Goal: Task Accomplishment & Management: Complete application form

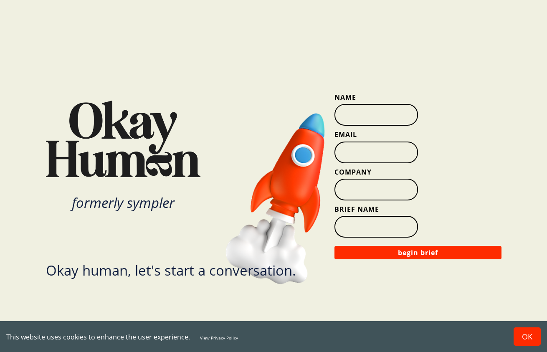
click at [357, 116] on input "Name" at bounding box center [377, 115] width 84 height 22
type input "k"
type input "[PERSON_NAME]"
type input "[PERSON_NAME][EMAIL_ADDRESS][DOMAIN_NAME]"
click at [365, 193] on input "[PERSON_NAME] creative" at bounding box center [377, 190] width 84 height 22
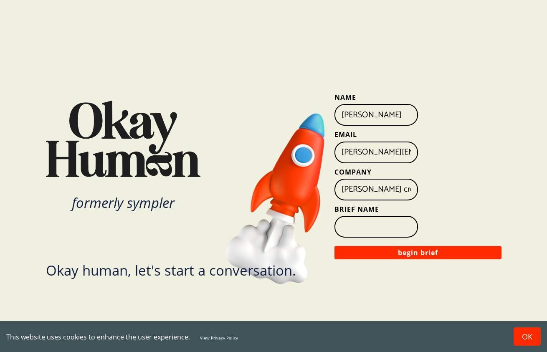
click at [366, 192] on input "[PERSON_NAME] creative" at bounding box center [377, 190] width 84 height 22
type input "MOONSHOT"
click at [354, 224] on input "Brief Name" at bounding box center [377, 227] width 84 height 22
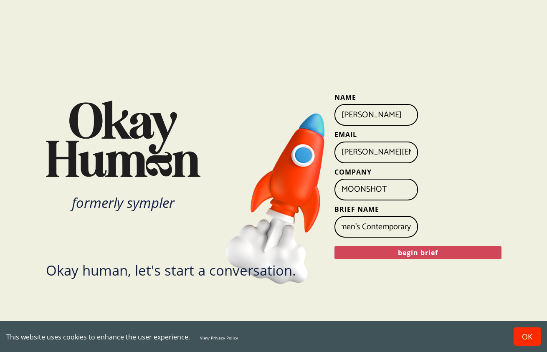
type input "Segmentation Study: Women's Contemporary"
click at [423, 253] on button "begin brief" at bounding box center [418, 252] width 167 height 13
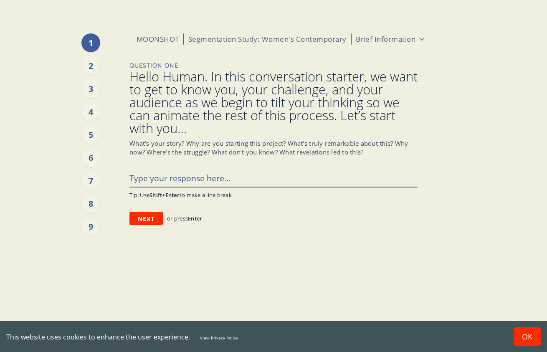
type textarea "x"
type textarea "I"
type textarea "x"
type textarea "I'"
type textarea "x"
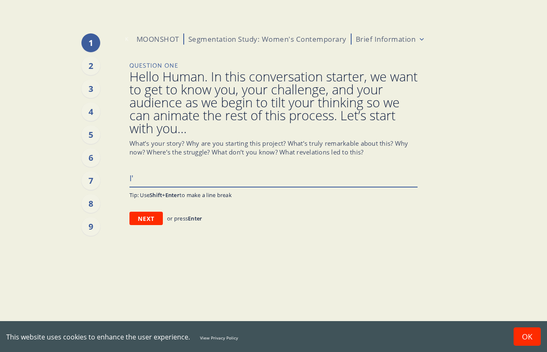
type textarea "I'm"
type textarea "x"
type textarea "I'm"
type textarea "x"
type textarea "I'm k"
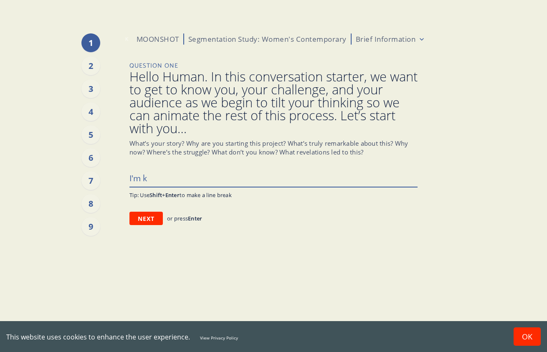
type textarea "x"
type textarea "I'm ki"
type textarea "x"
type textarea "I'm kic"
type textarea "x"
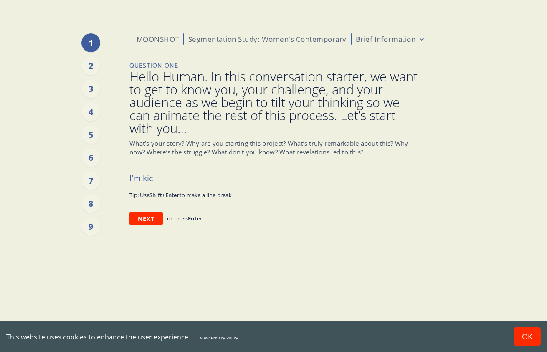
type textarea "I'm kick"
type textarea "x"
type textarea "I'm kicki"
type textarea "x"
type textarea "I'm kickin"
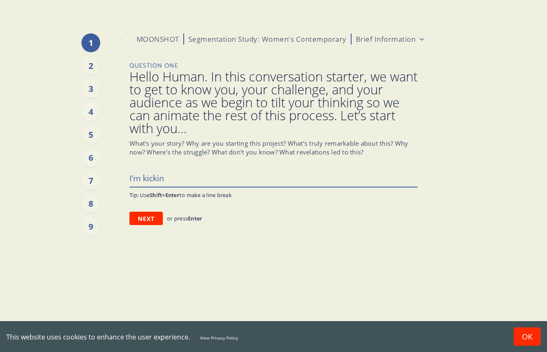
type textarea "x"
type textarea "I'm kicking"
type textarea "x"
type textarea "I'm kicking"
type textarea "x"
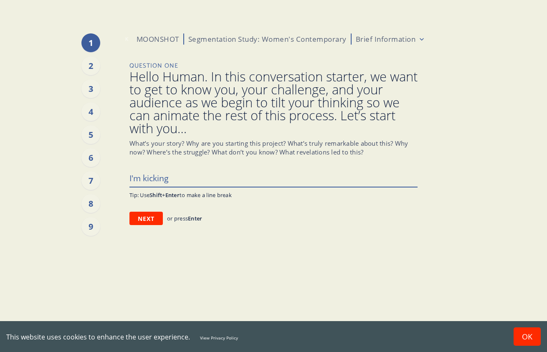
type textarea "I'm kicking o"
type textarea "x"
type textarea "I'm kicking of"
type textarea "x"
type textarea "I'm kicking off"
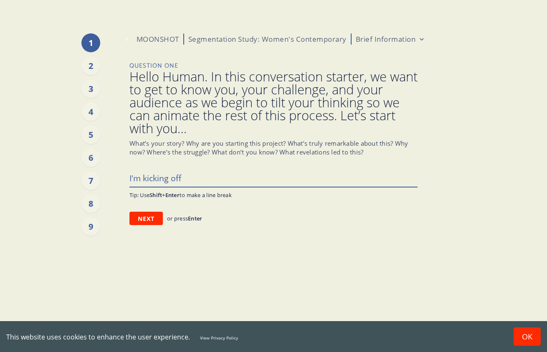
type textarea "x"
type textarea "I'm kicking off"
type textarea "x"
type textarea "I'm kicking off a"
type textarea "x"
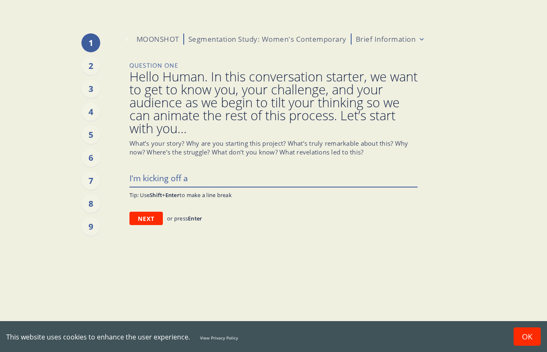
type textarea "I'm kicking off an"
type textarea "x"
type textarea "I'm kicking off an"
type textarea "x"
type textarea "I'm kicking off an A"
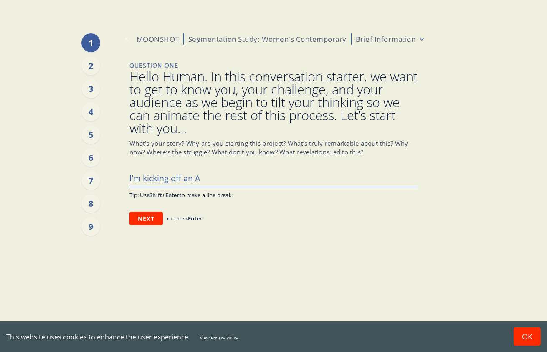
type textarea "x"
type textarea "I'm kicking off an Au"
type textarea "x"
type textarea "I'm kicking off an Aud"
type textarea "x"
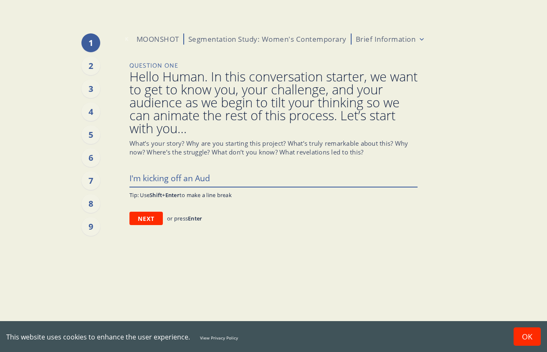
type textarea "I'm kicking off an Audi"
type textarea "x"
type textarea "I'm kicking off an [PERSON_NAME]"
type textarea "x"
type textarea "I'm kicking off an Audien"
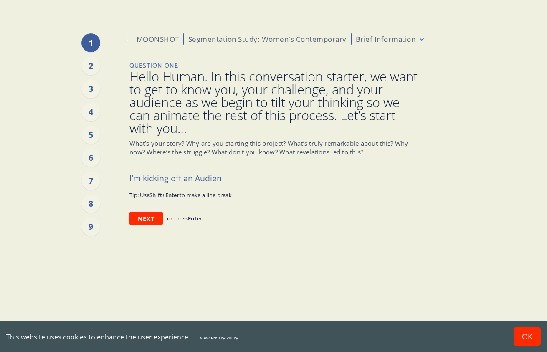
type textarea "x"
type textarea "I'm kicking off an Audienc"
type textarea "x"
type textarea "I'm kicking off an Audience"
type textarea "x"
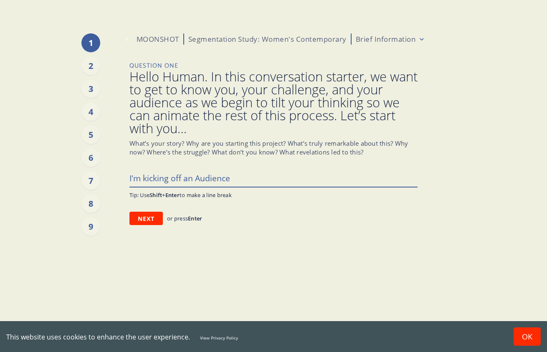
type textarea "I'm kicking off an Audience"
type textarea "x"
type textarea "I'm kicking off an Audience p"
type textarea "x"
type textarea "I'm kicking off an Audience ph"
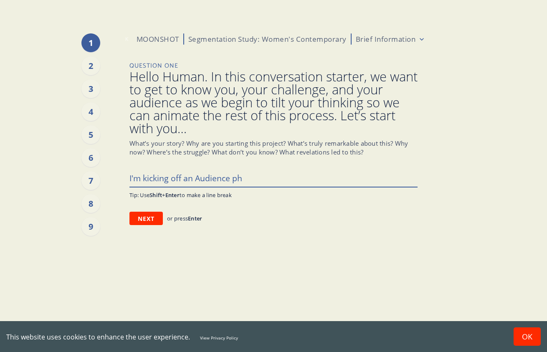
type textarea "x"
type textarea "I'm kicking off an Audience pha"
type textarea "x"
type textarea "I'm kicking off an Audience phas"
type textarea "x"
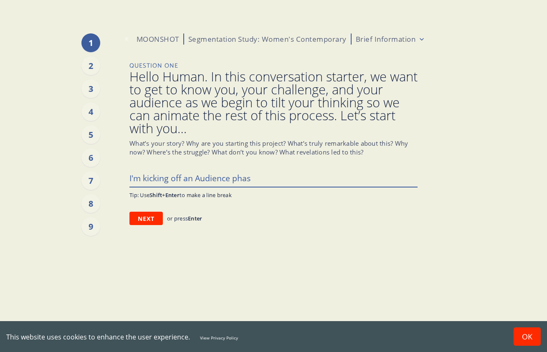
type textarea "I'm kicking off an Audience phase"
type textarea "x"
type textarea "I'm kicking off an Audience phase"
type textarea "x"
type textarea "I'm kicking off an Audience phase o"
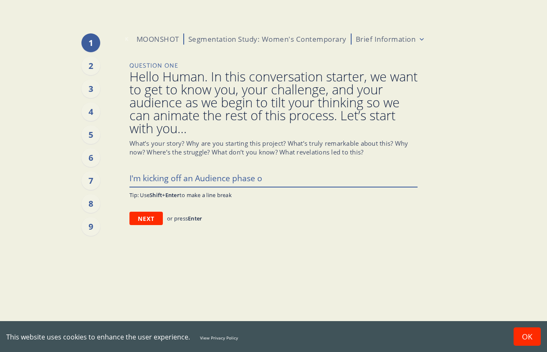
type textarea "x"
type textarea "I'm kicking off an Audience phase of"
type textarea "x"
type textarea "I'm kicking off an Audience phase of"
type textarea "x"
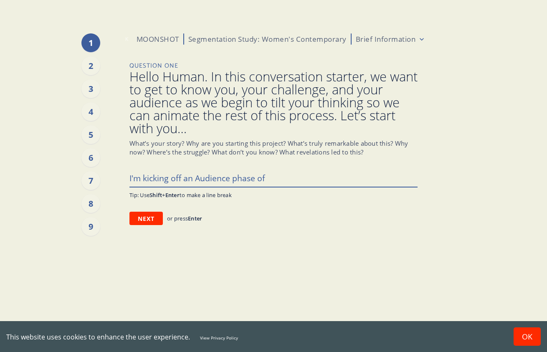
type textarea "I'm kicking off an Audience phase of w"
type textarea "x"
type textarea "I'm kicking off an Audience phase of wo"
type textarea "x"
type textarea "I'm kicking off an Audience phase of wor"
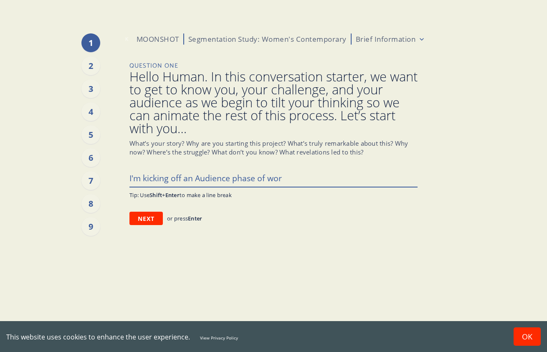
type textarea "x"
type textarea "I'm kicking off an Audience phase of work"
type textarea "x"
type textarea "I'm kicking off an Audience phase of work"
type textarea "x"
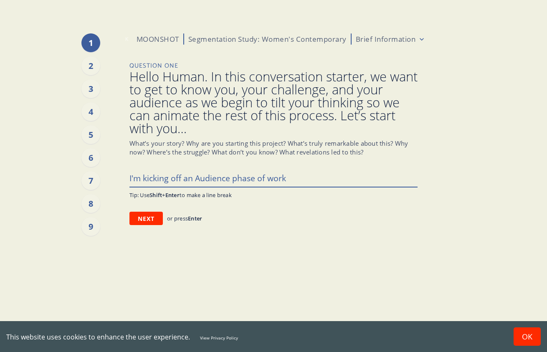
type textarea "I'm kicking off an Audience phase of work f"
type textarea "x"
type textarea "I'm kicking off an Audience phase of work fo"
type textarea "x"
type textarea "I'm kicking off an Audience phase of work for"
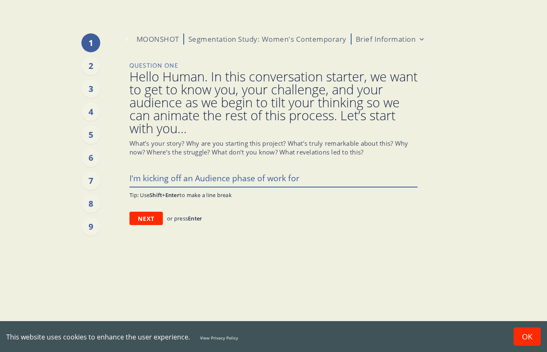
type textarea "x"
type textarea "I'm kicking off an Audience phase of work for"
type textarea "x"
type textarea "I'm kicking off an Audience phase of work for a"
type textarea "x"
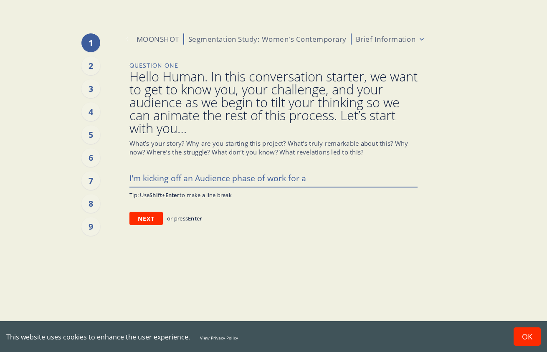
type textarea "I'm kicking off an Audience phase of work for a"
type textarea "x"
type textarea "I'm kicking off an Audience phase of work for a c"
type textarea "x"
type textarea "I'm kicking off an Audience phase of work for a cl"
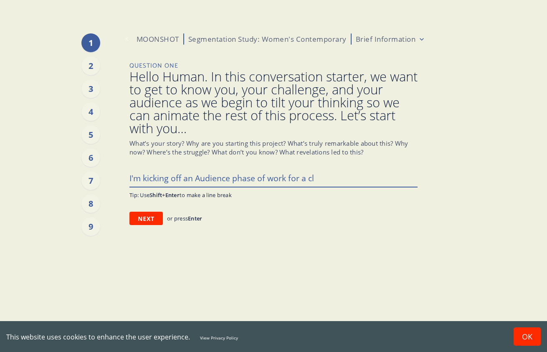
type textarea "x"
type textarea "I'm kicking off an Audience phase of work for a cli"
type textarea "x"
type textarea "I'm kicking off an Audience phase of work for a clie"
type textarea "x"
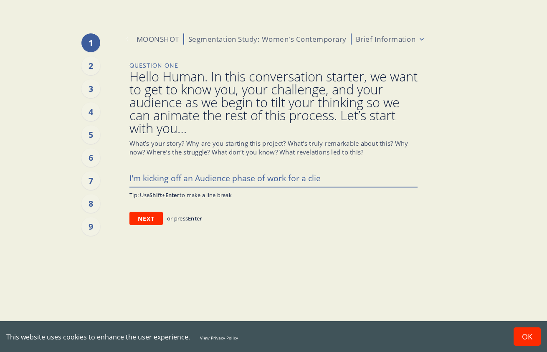
type textarea "I'm kicking off an Audience phase of work for a clien"
type textarea "x"
type textarea "I'm kicking off an Audience phase of work for a client"
type textarea "x"
type textarea "I'm kicking off an Audience phase of work for a client."
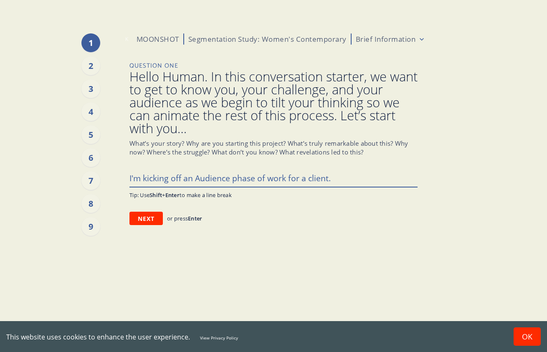
type textarea "x"
type textarea "I'm kicking off an Audience phase of work for a client."
type textarea "x"
type textarea "I'm kicking off an Audience phase of work for a client. T"
type textarea "x"
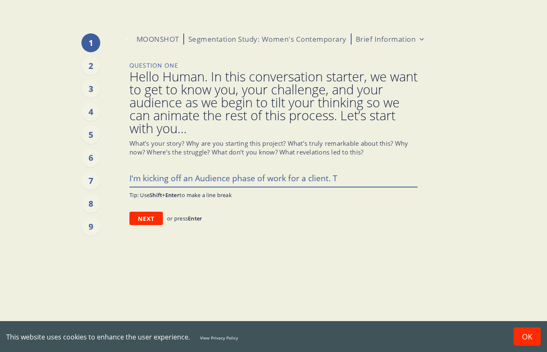
type textarea "I'm kicking off an Audience phase of work for a client. Th"
type textarea "x"
type textarea "I'm kicking off an Audience phase of work for a client. Thi"
type textarea "x"
type textarea "I'm kicking off an Audience phase of work for a client. Thii"
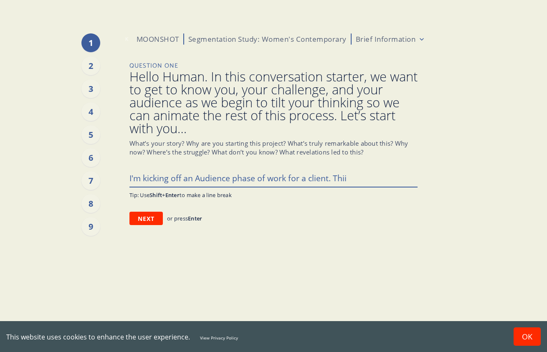
type textarea "x"
type textarea "I'm kicking off an Audience phase of work for a client. Thi"
type textarea "x"
type textarea "I'm kicking off an Audience phase of work for a client. This"
type textarea "x"
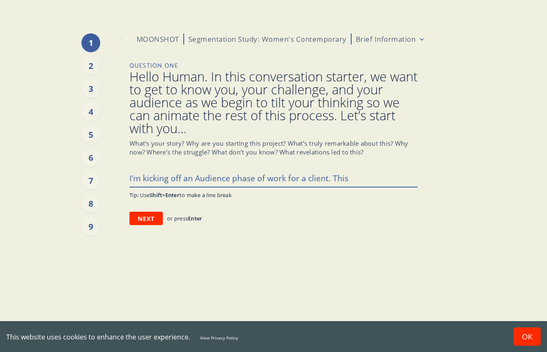
type textarea "I'm kicking off an Audience phase of work for a client. This"
type textarea "x"
type textarea "I'm kicking off an Audience phase of work for a client. This i"
type textarea "x"
type textarea "I'm kicking off an Audience phase of work for a client. This is"
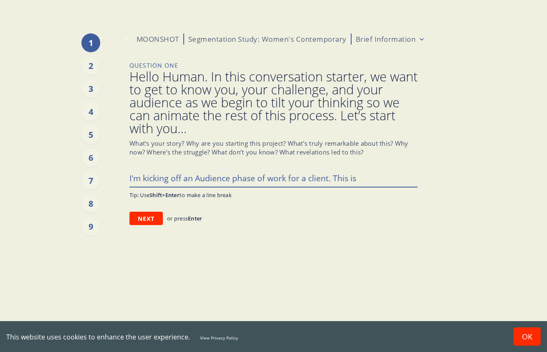
type textarea "x"
type textarea "I'm kicking off an Audience phase of work for a client. This is"
type textarea "x"
type textarea "I'm kicking off an Audience phase of work for a client. This is t"
type textarea "x"
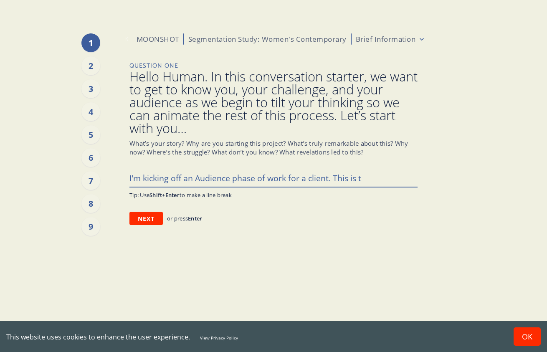
type textarea "I'm kicking off an Audience phase of work for a client. This is th"
type textarea "x"
type textarea "I'm kicking off an Audience phase of work for a client. This is the"
type textarea "x"
type textarea "I'm kicking off an Audience phase of work for a client. This is the"
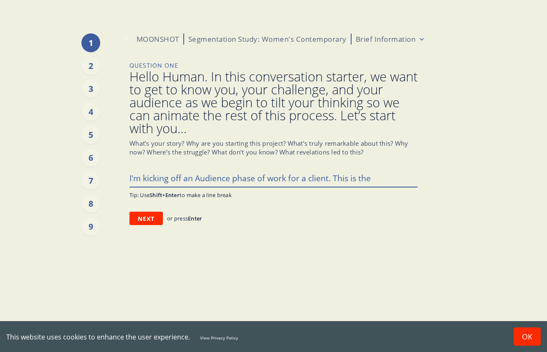
type textarea "x"
type textarea "I'm kicking off an Audience phase of work for a client. This is the s"
type textarea "x"
type textarea "I'm kicking off an Audience phase of work for a client. This is the se"
type textarea "x"
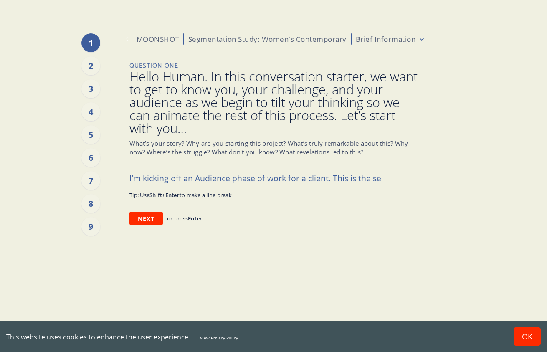
type textarea "I'm kicking off an Audience phase of work for a client. This is the sec"
type textarea "x"
type textarea "I'm kicking off an Audience phase of work for a client. This is the seco"
type textarea "x"
type textarea "I'm kicking off an Audience phase of work for a client. This is the sec"
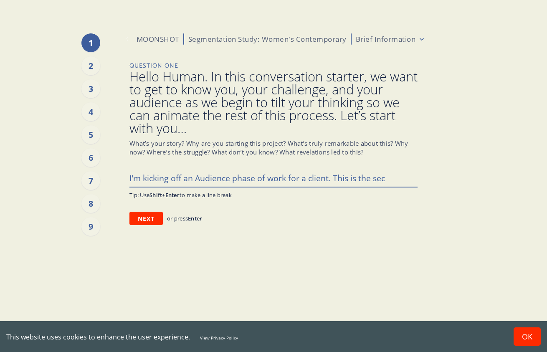
type textarea "x"
type textarea "I'm kicking off an Audience phase of work for a client. This is the se"
type textarea "x"
type textarea "I'm kicking off an Audience phase of work for a client. This is the s"
type textarea "x"
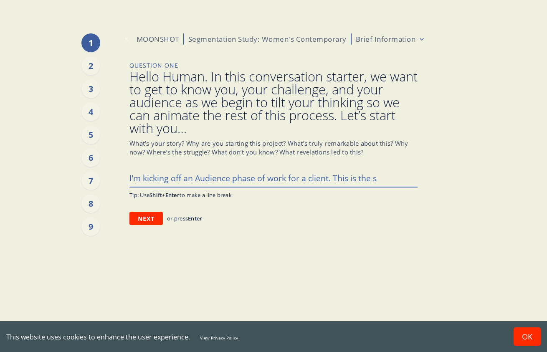
type textarea "I'm kicking off an Audience phase of work for a client. This is the"
type textarea "x"
type textarea "I'm kicking off an Audience phase of work for a client. This is the s"
type textarea "x"
type textarea "I'm kicking off an Audience phase of work for a client. This is the se"
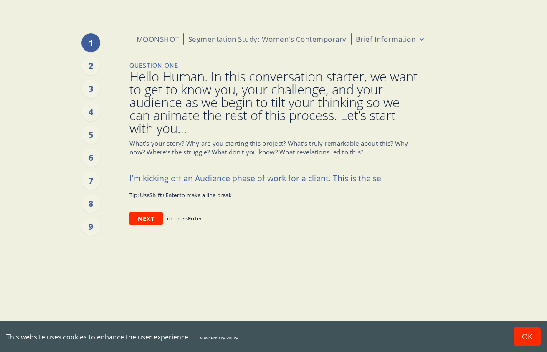
type textarea "x"
type textarea "I'm kicking off an Audience phase of work for a client. This is the sec"
type textarea "x"
type textarea "I'm kicking off an Audience phase of work for a client. This is the seco"
type textarea "x"
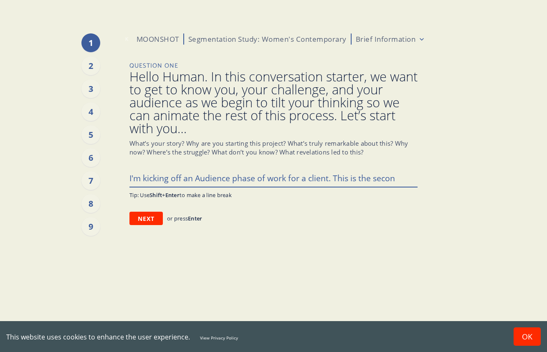
type textarea "I'm kicking off an Audience phase of work for a client. This is the second"
type textarea "x"
type textarea "I'm kicking off an Audience phase of work for a client. This is the second"
type textarea "x"
type textarea "I'm kicking off an Audience phase of work for a client. This is the second p"
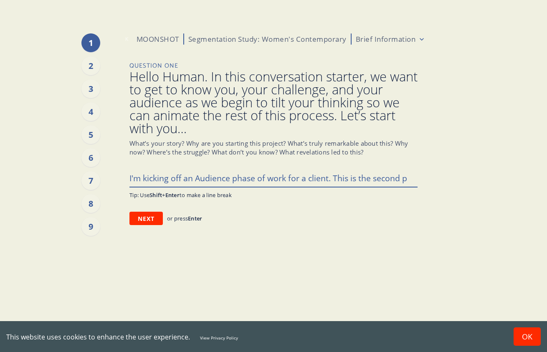
type textarea "x"
type textarea "I'm kicking off an Audience phase of work for a client. This is the second ph"
type textarea "x"
type textarea "I'm kicking off an Audience phase of work for a client. This is the second pha"
type textarea "x"
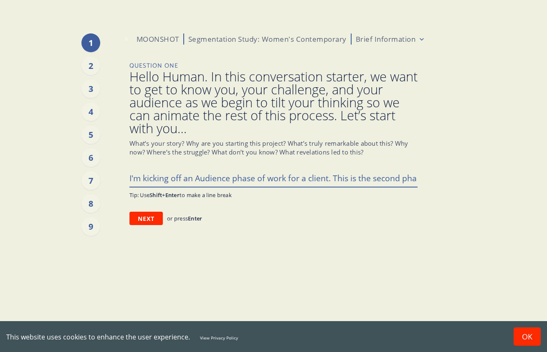
type textarea "I'm kicking off an Audience phase of work for a client. This is the second phas"
type textarea "x"
type textarea "I'm kicking off an Audience phase of work for a client. This is the second phase"
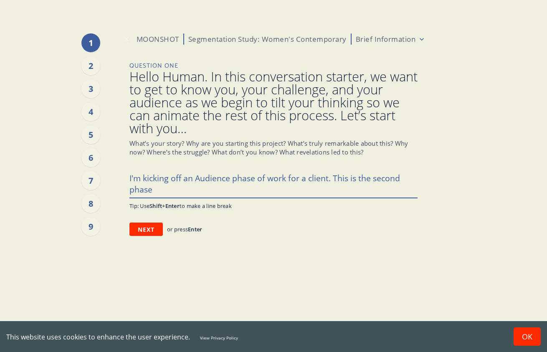
type textarea "x"
type textarea "I'm kicking off an Audience phase of work for a client. This is the second phase"
type textarea "x"
type textarea "I'm kicking off an Audience phase of work for a client. This is the second phas…"
type textarea "x"
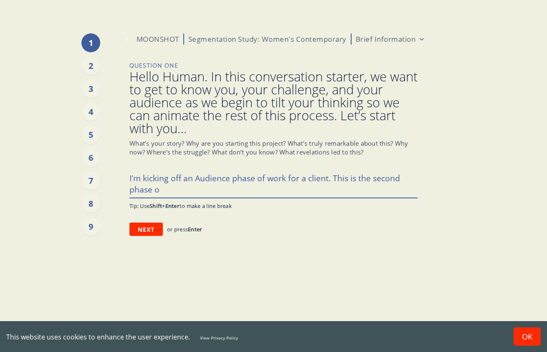
type textarea "I'm kicking off an Audience phase of work for a client. This is the second phas…"
type textarea "x"
type textarea "I'm kicking off an Audience phase of work for a client. This is the second phas…"
type textarea "x"
type textarea "I'm kicking off an Audience phase of work for a client. This is the second phas…"
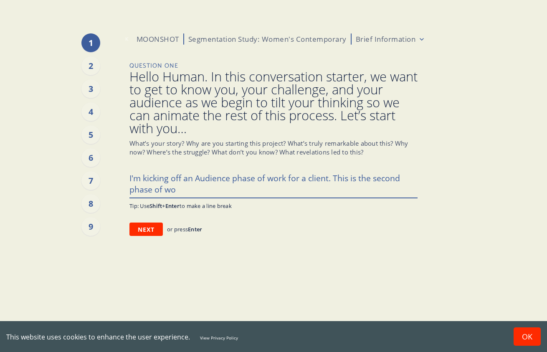
type textarea "x"
type textarea "I'm kicking off an Audience phase of work for a client. This is the second phas…"
type textarea "x"
type textarea "I'm kicking off an Audience phase of work for a client. This is the second phas…"
type textarea "x"
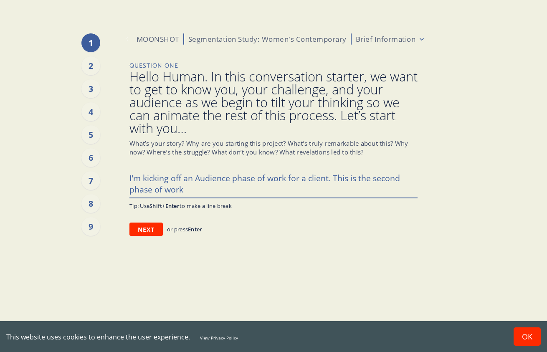
type textarea "I'm kicking off an Audience phase of work for a client. This is the second phas…"
type textarea "x"
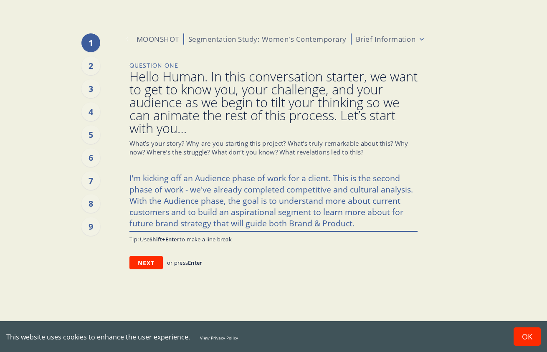
click at [314, 225] on textarea "I'm kicking off an Audience phase of work for a client. This is the second phas…" at bounding box center [273, 200] width 288 height 62
click at [400, 223] on textarea "I'm kicking off an Audience phase of work for a client. This is the second phas…" at bounding box center [273, 200] width 288 height 62
drag, startPoint x: 184, startPoint y: 189, endPoint x: 166, endPoint y: 189, distance: 18.0
click at [166, 189] on textarea "I'm kicking off an Audience phase of work for a client. This is the second phas…" at bounding box center [273, 200] width 288 height 62
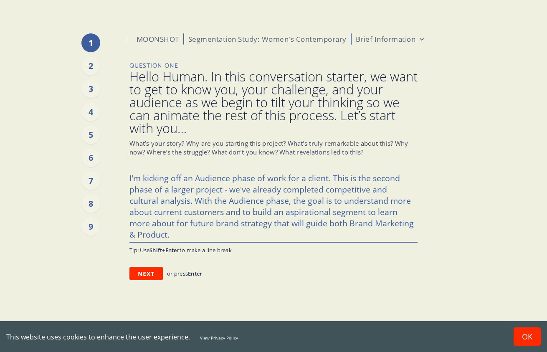
click at [167, 218] on textarea "I'm kicking off an Audience phase of work for a client. This is the second phas…" at bounding box center [273, 205] width 288 height 73
click at [210, 238] on textarea "I'm kicking off an Audience phase of work for a client. This is the second phas…" at bounding box center [273, 205] width 288 height 73
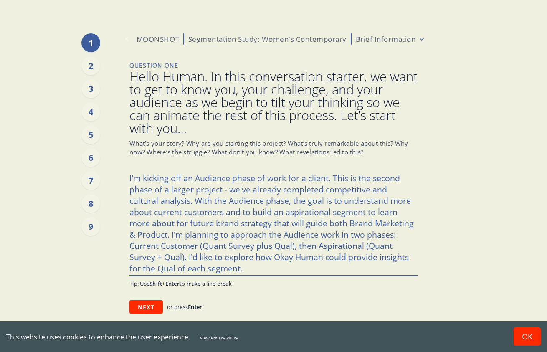
click at [178, 267] on textarea "I'm kicking off an Audience phase of work for a client. This is the second phas…" at bounding box center [273, 222] width 288 height 106
click at [250, 270] on textarea "I'm kicking off an Audience phase of work for a client. This is the second phas…" at bounding box center [273, 222] width 288 height 106
drag, startPoint x: 250, startPoint y: 266, endPoint x: 119, endPoint y: 180, distance: 157.3
click at [119, 180] on div "1 2 3 4 5 6 7 8 9 K MOONSHOT Segmentation Study: Women's Contemporary Brief Inf…" at bounding box center [274, 176] width 438 height 352
paste textarea "We’re kicking off the Audience phase, the second stage of a larger engagement. …"
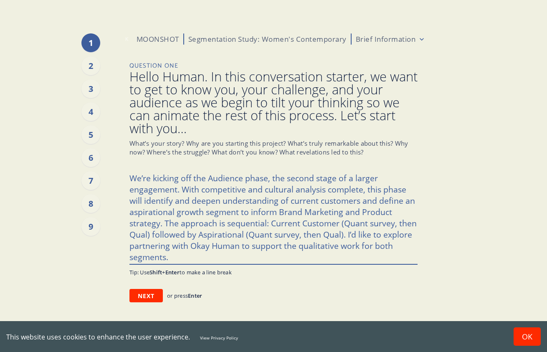
click at [136, 177] on textarea "We’re kicking off the Audience phase, the second stage of a larger engagement. …" at bounding box center [273, 216] width 288 height 95
click at [137, 177] on textarea "We’re kicking off the Audience phase, the second stage of a larger engagement. …" at bounding box center [273, 216] width 288 height 95
click at [189, 178] on textarea "I'm kicking off the Audience phase, the second stage of a larger engagement. Wi…" at bounding box center [273, 216] width 288 height 95
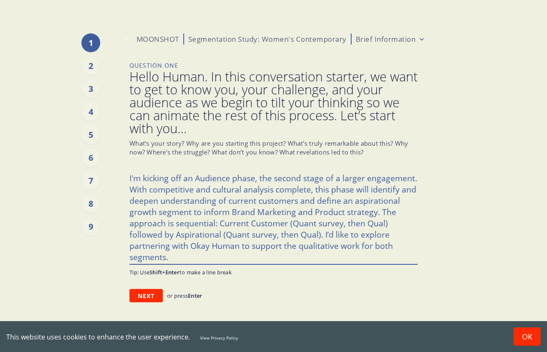
click at [253, 180] on textarea "I'm kicking off an Audience phase, the second stage of a larger engagement. Wit…" at bounding box center [273, 216] width 288 height 95
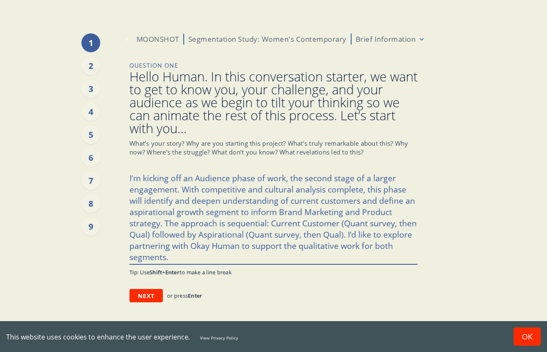
click at [291, 180] on textarea "I'm kicking off an Audience phase of work, the second stage of a larger engagem…" at bounding box center [273, 216] width 288 height 95
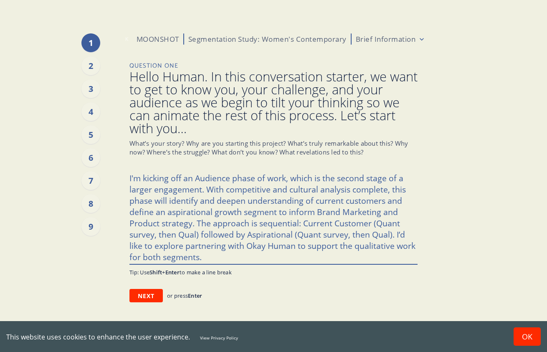
click at [255, 193] on textarea "I'm kicking off an Audience phase of work, which is the second stage of a large…" at bounding box center [273, 216] width 288 height 95
click at [240, 259] on textarea "I'm kicking off an Audience phase of work, which is the second stage of a large…" at bounding box center [273, 216] width 288 height 95
click at [149, 293] on button "Next" at bounding box center [145, 295] width 33 height 13
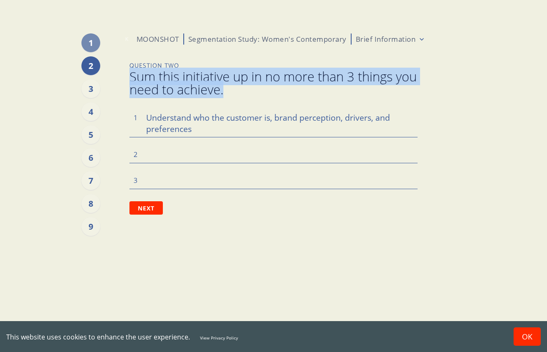
drag, startPoint x: 255, startPoint y: 92, endPoint x: 129, endPoint y: 78, distance: 127.4
click at [129, 78] on div "1 2 3 4 5 6 7 8 9 K MOONSHOT Segmentation Study: Women's Contemporary Brief Inf…" at bounding box center [273, 176] width 305 height 352
copy span "Sum this initiative up in no more than 3 things you need to achieve."
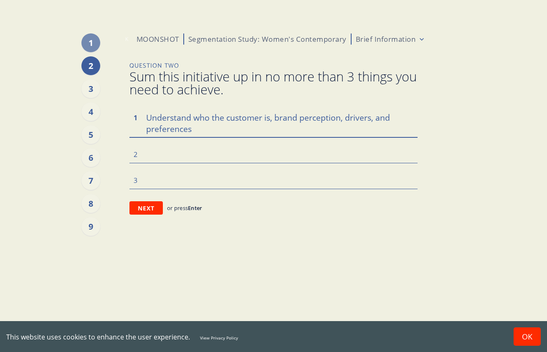
click at [167, 117] on textarea "Understand who the customer is, brand perception, drivers, and preferences" at bounding box center [273, 123] width 288 height 28
click at [147, 156] on textarea at bounding box center [273, 154] width 288 height 18
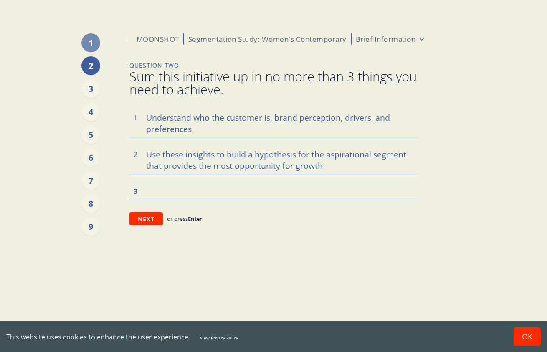
click at [175, 195] on textarea at bounding box center [273, 191] width 288 height 18
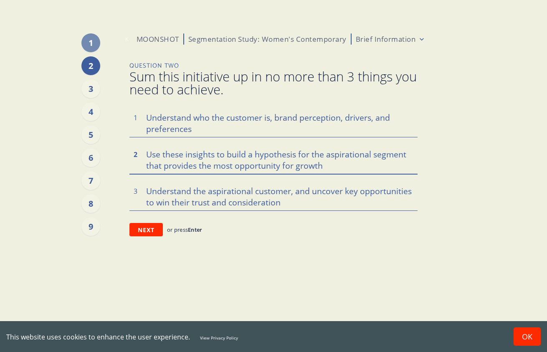
click at [301, 160] on textarea "Use these insights to build a hypothesis for the aspirational segment that prov…" at bounding box center [273, 159] width 288 height 28
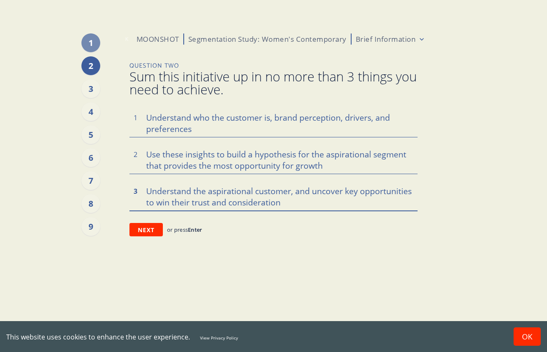
click at [218, 197] on textarea "Understand the aspirational customer, and uncover key opportunities to win thei…" at bounding box center [273, 196] width 288 height 28
click at [176, 128] on textarea "Understand who the customer is, brand perception, drivers, and preferences" at bounding box center [273, 123] width 288 height 28
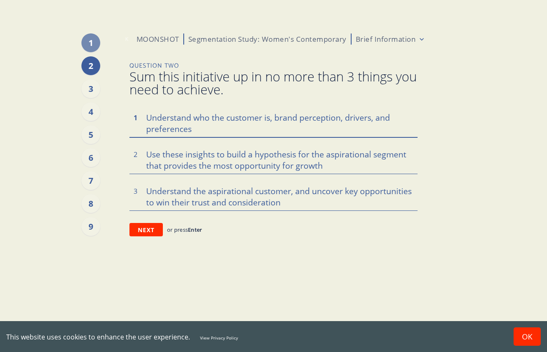
click at [176, 128] on textarea "Understand who the customer is, brand perception, drivers, and preferences" at bounding box center [273, 123] width 288 height 28
paste textarea "Define [DATE] customer — who they are, how they perceive the brand, and the dri…"
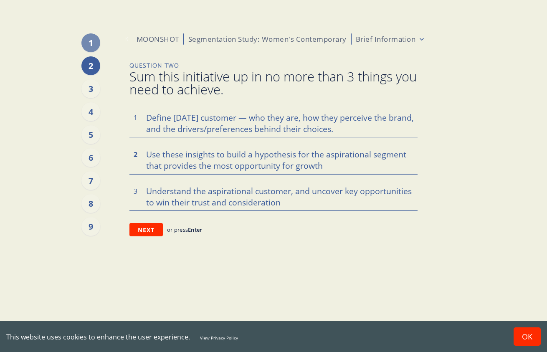
click at [168, 159] on textarea "Use these insights to build a hypothesis for the aspirational segment that prov…" at bounding box center [273, 159] width 288 height 28
paste textarea "Identify the highest-opportunity aspirational segment — a data-backed hypothesi…"
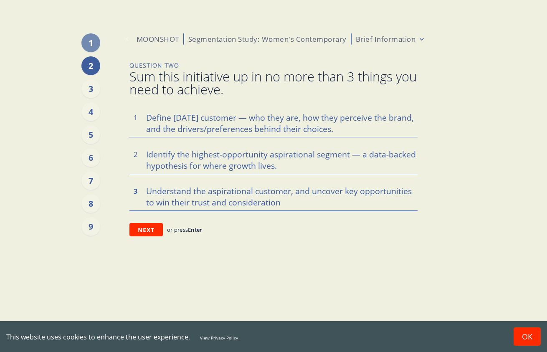
click at [158, 191] on textarea "Understand the aspirational customer, and uncover key opportunities to win thei…" at bounding box center [273, 196] width 288 height 28
paste textarea "at aspirational segment — surface barriers/triggers and the levers (messaging, …"
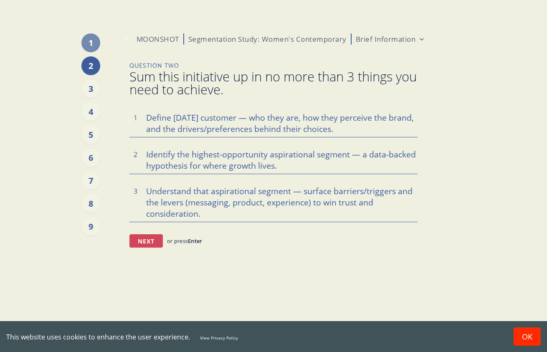
click at [145, 243] on button "Next" at bounding box center [145, 240] width 33 height 13
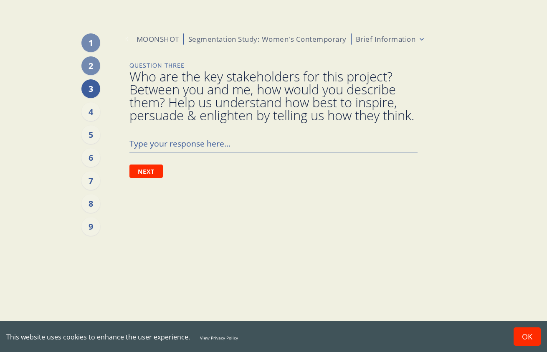
click at [162, 96] on span "Who are the key stakeholders for this project? Between you and me, how would yo…" at bounding box center [273, 96] width 288 height 52
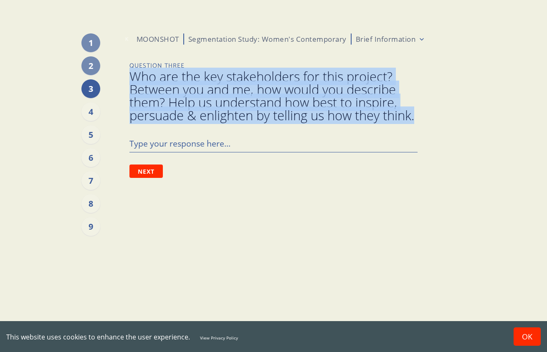
click at [162, 96] on span "Who are the key stakeholders for this project? Between you and me, how would yo…" at bounding box center [273, 96] width 288 height 52
copy span "Who are the key stakeholders for this project? Between you and me, how would yo…"
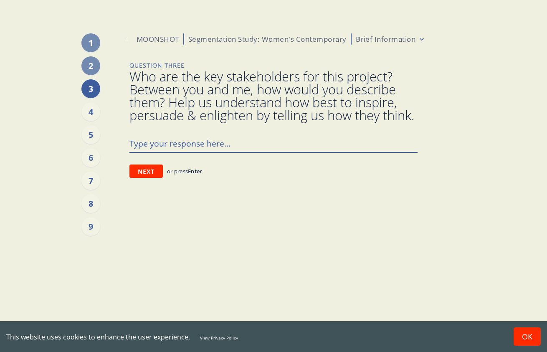
click at [167, 152] on textarea at bounding box center [273, 143] width 288 height 18
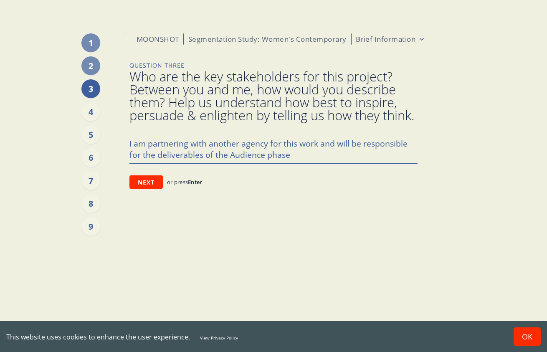
click at [308, 157] on textarea "I am partnering with another agency for this work and will be responsible for t…" at bounding box center [273, 148] width 288 height 28
click at [366, 163] on textarea "I am partnering with another agency for this total project and will be responsi…" at bounding box center [273, 148] width 288 height 28
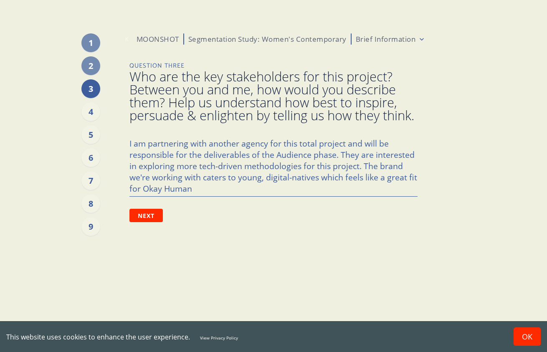
click at [160, 115] on span "Who are the key stakeholders for this project? Between you and me, how would yo…" at bounding box center [273, 96] width 288 height 52
click at [160, 114] on span "Who are the key stakeholders for this project? Between you and me, how would yo…" at bounding box center [273, 96] width 288 height 52
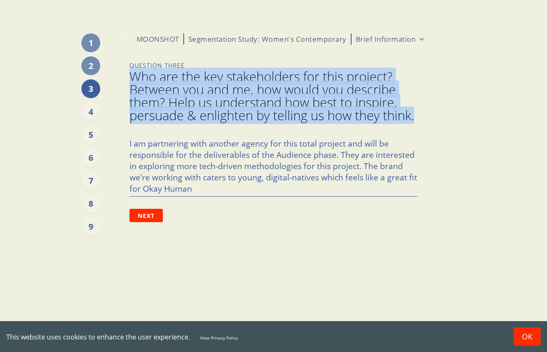
click at [160, 114] on span "Who are the key stakeholders for this project? Between you and me, how would yo…" at bounding box center [273, 96] width 288 height 52
copy span "Who are the key stakeholders for this project? Between you and me, how would yo…"
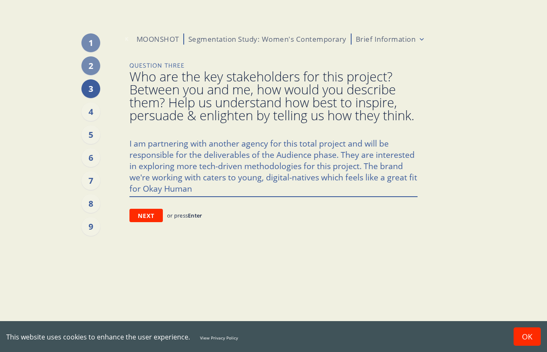
click at [174, 174] on textarea "I am partnering with another agency for this total project and will be responsi…" at bounding box center [273, 165] width 288 height 62
paste textarea "’m partnering with another agency on the overall engagement and will own the Au…"
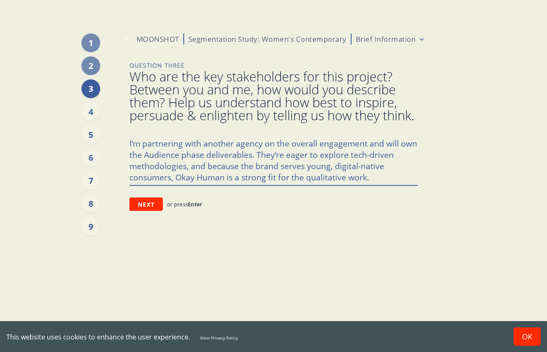
click at [292, 170] on textarea "I’m partnering with another agency on the overall engagement and will own the A…" at bounding box center [273, 159] width 288 height 51
drag, startPoint x: 318, startPoint y: 167, endPoint x: 287, endPoint y: 167, distance: 30.9
click at [286, 167] on textarea "I’m partnering with another agency on the overall engagement and will own the A…" at bounding box center [273, 159] width 288 height 51
click at [364, 167] on textarea "I’m partnering with another agency on the overall engagement and will own the A…" at bounding box center [273, 159] width 288 height 51
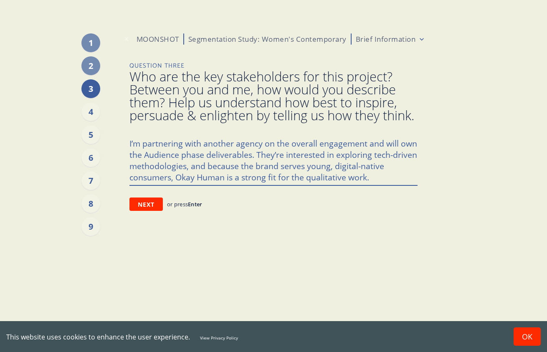
click at [228, 185] on textarea "I’m partnering with another agency on the overall engagement and will own the A…" at bounding box center [273, 159] width 288 height 51
click at [353, 185] on textarea "I’m partnering with another agency on the overall engagement and will own the A…" at bounding box center [273, 159] width 288 height 51
click at [147, 211] on button "Next" at bounding box center [145, 204] width 33 height 13
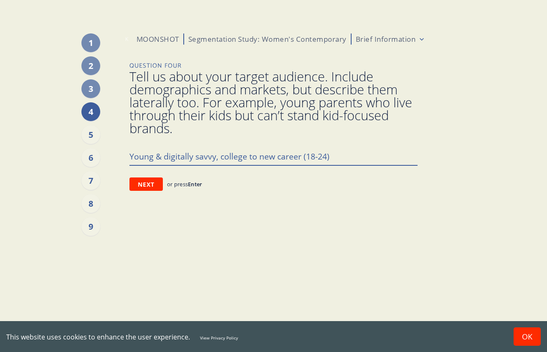
click at [271, 158] on textarea "Young & digitally savvy, college to new career (18-24)" at bounding box center [273, 156] width 288 height 18
drag, startPoint x: 299, startPoint y: 157, endPoint x: 222, endPoint y: 158, distance: 77.7
click at [222, 159] on textarea "Young & digitally savvy, college to new career (18-24)" at bounding box center [273, 156] width 288 height 18
click at [208, 157] on textarea "Young & digitally savvy, influencer-driven, festivals (18-24)" at bounding box center [273, 156] width 288 height 18
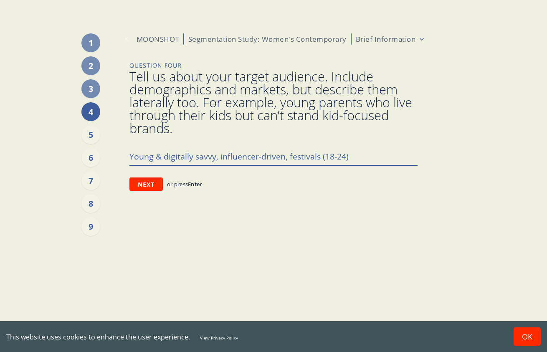
click at [241, 158] on textarea "Young & digitally savvy, influencer-driven, festivals (18-24)" at bounding box center [273, 156] width 288 height 18
click at [319, 157] on textarea "Young & digitally savvy, influencer-driven, festivals (18-24)" at bounding box center [273, 156] width 288 height 18
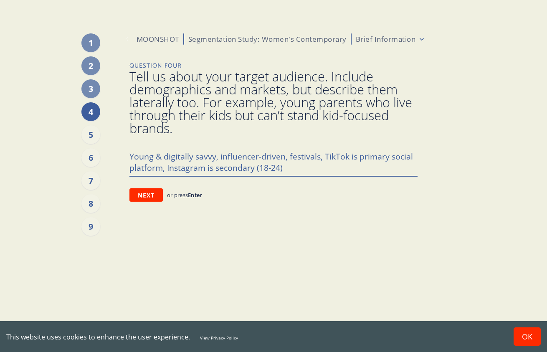
click at [311, 173] on textarea "Young & digitally savvy, influencer-driven, festivals, TikTok is primary social…" at bounding box center [273, 161] width 288 height 28
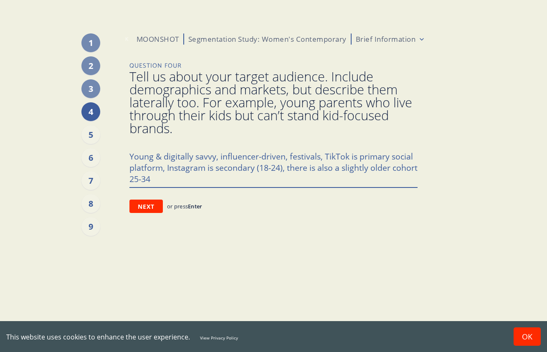
drag, startPoint x: 285, startPoint y: 169, endPoint x: 275, endPoint y: 169, distance: 9.6
click at [275, 169] on textarea "Young & digitally savvy, influencer-driven, festivals, TikTok is primary social…" at bounding box center [273, 167] width 288 height 40
drag, startPoint x: 283, startPoint y: 169, endPoint x: 256, endPoint y: 169, distance: 27.1
click at [256, 169] on textarea "Young & digitally savvy, influencer-driven, festivals, TikTok is primary social…" at bounding box center [273, 167] width 288 height 40
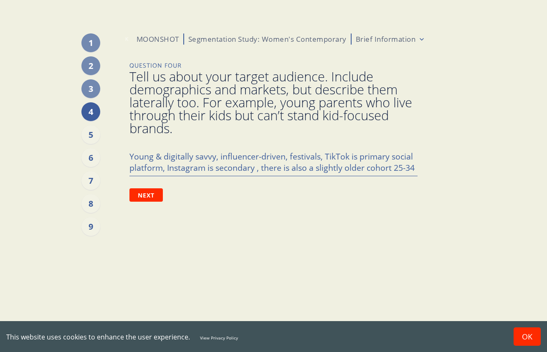
click at [127, 153] on div "1 2 3 4 5 6 7 8 9 K MOONSHOT Segmentation Study: Women's Contemporary Brief Inf…" at bounding box center [273, 176] width 305 height 352
click at [130, 155] on textarea "Young & digitally savvy, influencer-driven, festivals, TikTok is primary social…" at bounding box center [273, 161] width 288 height 28
paste textarea "(18-24)"
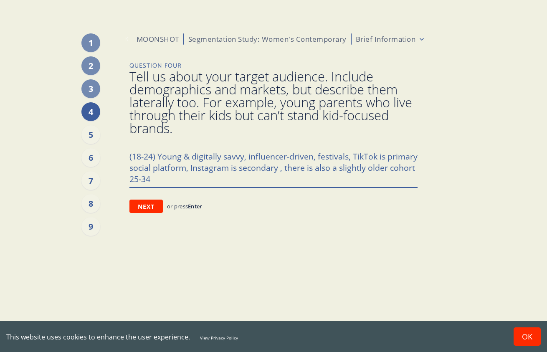
click at [243, 177] on textarea "(18-24) Young & digitally savvy, influencer-driven, festivals, TikTok is primar…" at bounding box center [273, 167] width 288 height 40
click at [196, 177] on textarea "(18-24) Young & digitally savvy, influencer-driven, festivals, TikTok is primar…" at bounding box center [273, 167] width 288 height 40
click at [197, 176] on textarea "(18-24) Young & digitally savvy, influencer-driven, festivals, TikTok is primar…" at bounding box center [273, 167] width 288 height 40
click at [171, 99] on span "Tell us about your target audience. Include demographics and markets, but descr…" at bounding box center [273, 102] width 288 height 65
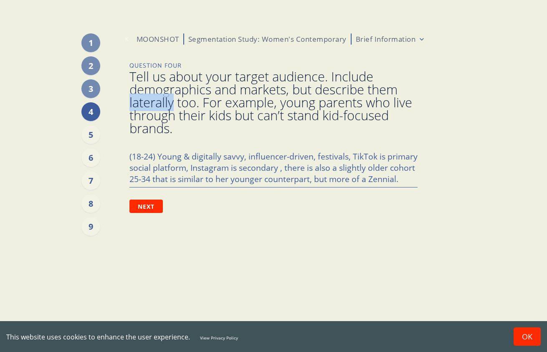
click at [171, 99] on span "Tell us about your target audience. Include demographics and markets, but descr…" at bounding box center [273, 102] width 288 height 65
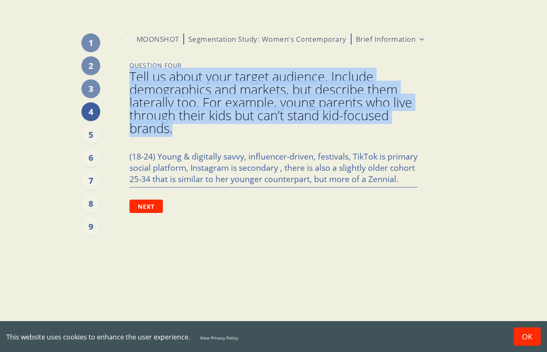
click at [171, 99] on span "Tell us about your target audience. Include demographics and markets, but descr…" at bounding box center [273, 102] width 288 height 65
copy span "Tell us about your target audience. Include demographics and markets, but descr…"
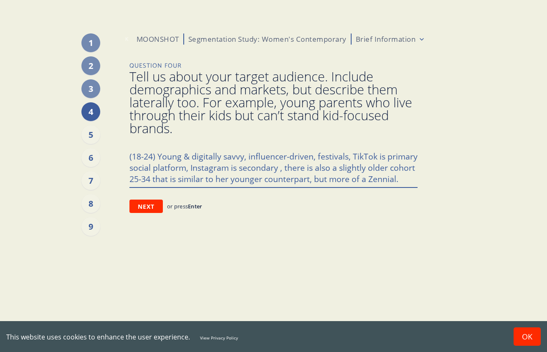
click at [188, 177] on textarea "(18-24) Young & digitally savvy, influencer-driven, festivals, TikTok is primar…" at bounding box center [273, 167] width 288 height 40
paste textarea "Primary: 18–24 (college/early career), digital-native, influencer-led; Secondar…"
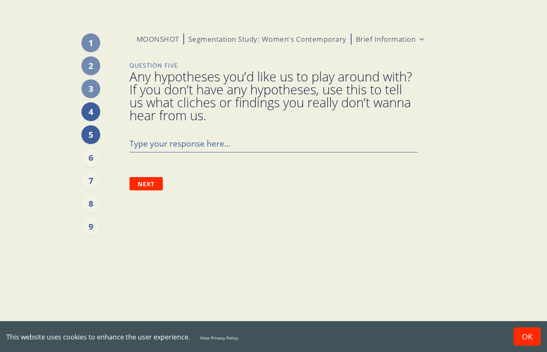
click at [87, 113] on div "4" at bounding box center [90, 111] width 19 height 19
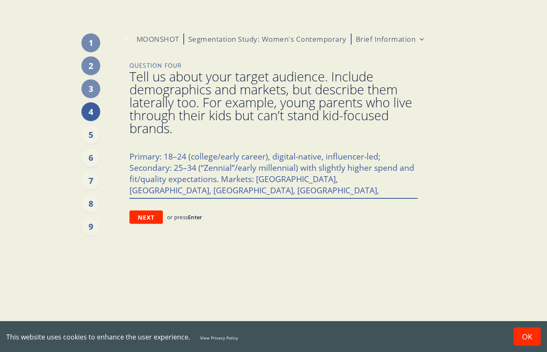
paste textarea "Brand affinities: [PERSON_NAME]’s Bikinis, Realisation Par, LoveShackFancy, Fre…"
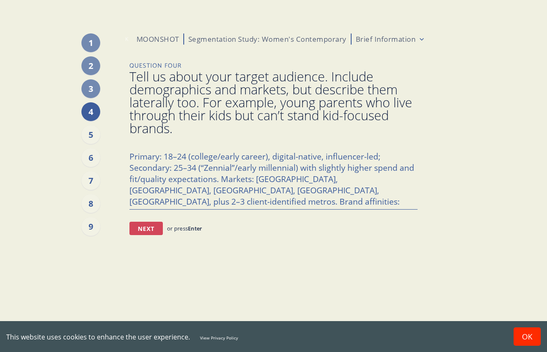
click at [147, 227] on button "Next" at bounding box center [145, 228] width 33 height 13
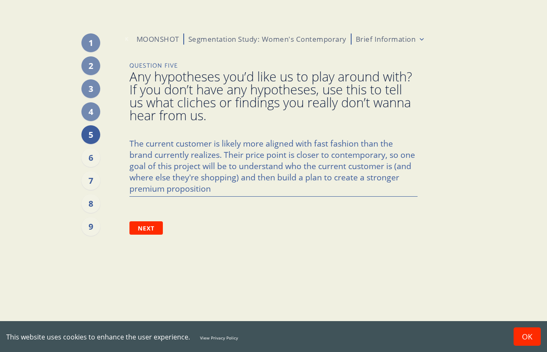
click at [183, 111] on span "Any hypotheses you’d like us to play around with? If you don’t have any hypothe…" at bounding box center [273, 96] width 288 height 52
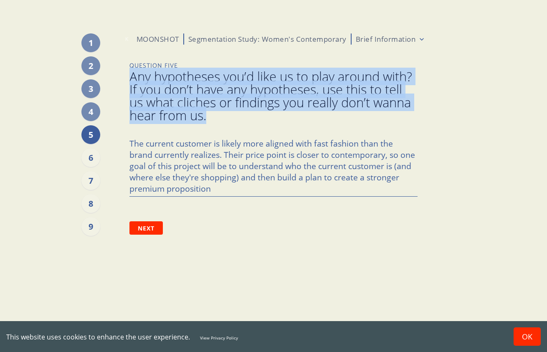
click at [183, 111] on span "Any hypotheses you’d like us to play around with? If you don’t have any hypothe…" at bounding box center [273, 96] width 288 height 52
copy span "Any hypotheses you’d like us to play around with? If you don’t have any hypothe…"
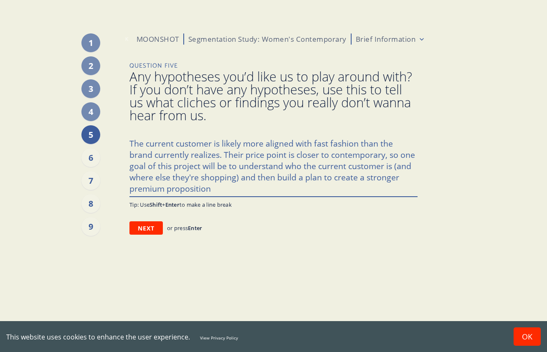
click at [191, 153] on textarea "The current customer is likely more aligned with fast fashion than the brand cu…" at bounding box center [273, 165] width 288 height 62
paste textarea "[PERSON_NAME] buyer skews fast-fashion in behavior while our price sits in cont…"
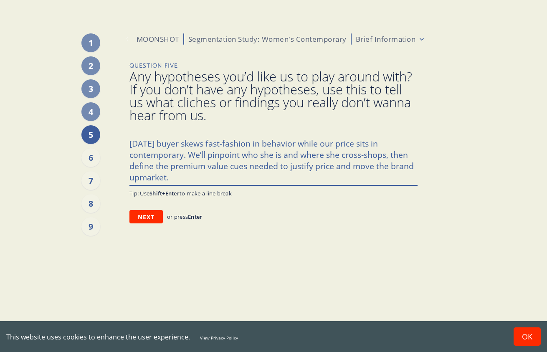
click at [184, 143] on textarea "[DATE] buyer skews fast-fashion in behavior while our price sits in contemporar…" at bounding box center [273, 159] width 288 height 51
click at [350, 141] on textarea "[DATE] buyer likely skews fast-fashion in behavior while our price sits in cont…" at bounding box center [273, 159] width 288 height 51
click at [241, 175] on textarea "[DATE] buyer likely skews fast-fashion in behavior while the brand's price sits…" at bounding box center [273, 159] width 288 height 51
click at [148, 218] on button "Next" at bounding box center [145, 216] width 33 height 13
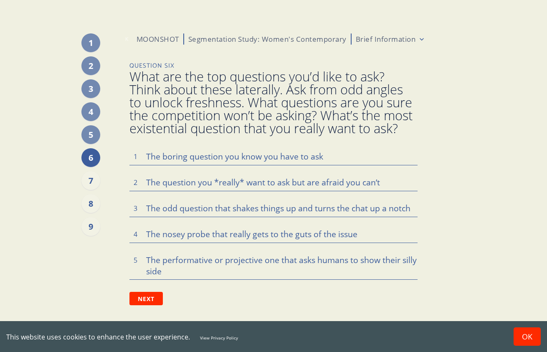
click at [348, 99] on span "What are the top questions you’d like to ask? Think about these laterally. Ask …" at bounding box center [273, 102] width 288 height 65
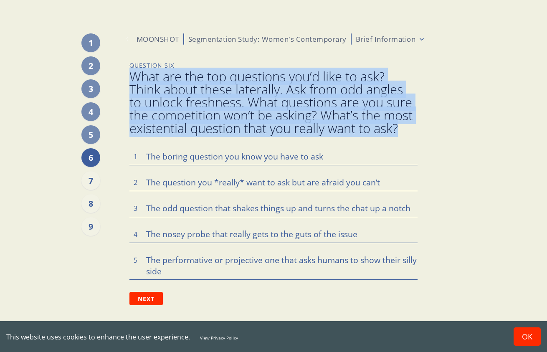
copy span "What are the top questions you’d like to ask? Think about these laterally. Ask …"
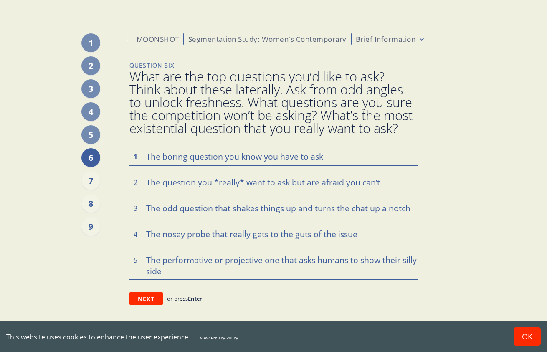
click at [188, 157] on textarea at bounding box center [273, 156] width 288 height 18
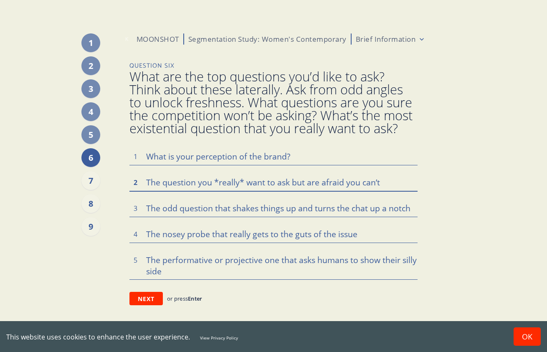
click at [171, 181] on textarea at bounding box center [273, 182] width 288 height 18
click at [183, 183] on textarea at bounding box center [273, 182] width 288 height 18
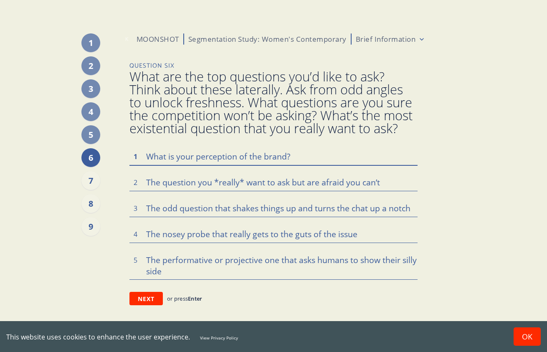
click at [256, 154] on textarea "What is your perception of the brand?" at bounding box center [273, 156] width 288 height 18
click at [287, 158] on textarea "What is your perception of the brand?" at bounding box center [273, 156] width 288 height 18
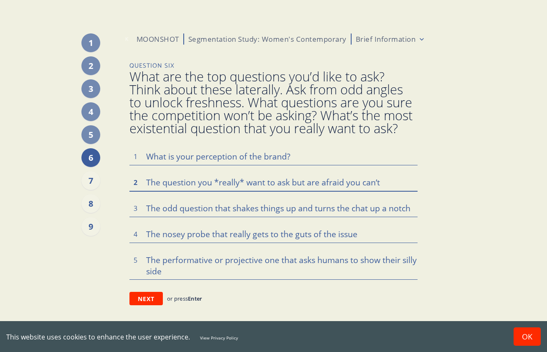
click at [183, 181] on textarea at bounding box center [273, 182] width 288 height 18
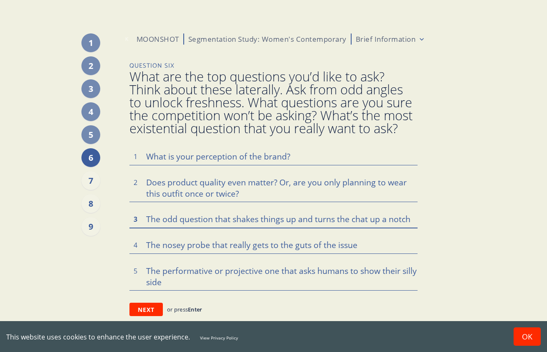
click at [172, 221] on textarea at bounding box center [273, 219] width 288 height 18
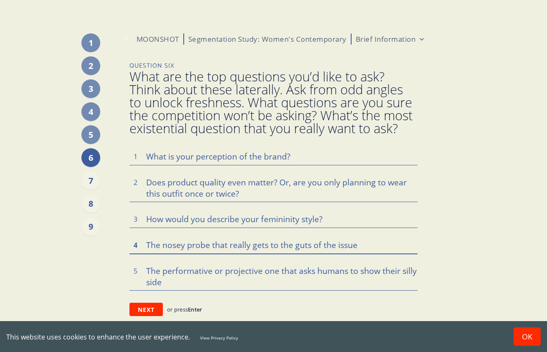
click at [188, 249] on textarea at bounding box center [273, 245] width 288 height 18
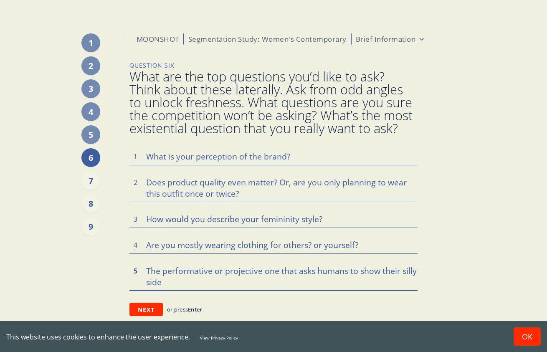
click at [206, 274] on textarea at bounding box center [273, 276] width 288 height 28
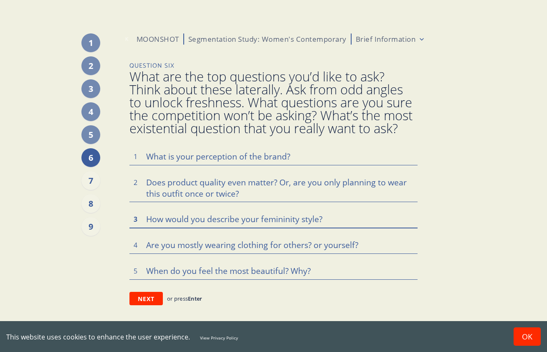
click at [219, 221] on textarea "How would you describe your femininity style?" at bounding box center [273, 219] width 288 height 18
click at [149, 219] on textarea "How would you describe your femininity style?" at bounding box center [273, 219] width 288 height 18
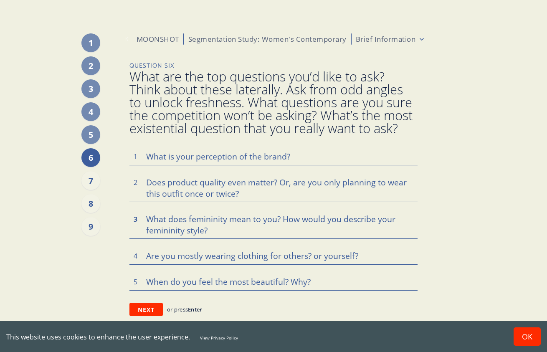
click at [196, 229] on textarea "What does femininity mean to you? How would you describe your femininity style?" at bounding box center [273, 224] width 288 height 28
click at [192, 231] on textarea "What does femininity mean to you? How would you describe your femininity style?" at bounding box center [273, 224] width 288 height 28
click at [148, 231] on textarea "What does femininity mean to you? How would you describe your femininity?" at bounding box center [273, 224] width 288 height 28
click at [146, 231] on textarea "What does femininity mean to you? How would you describe your femininity?" at bounding box center [273, 224] width 288 height 28
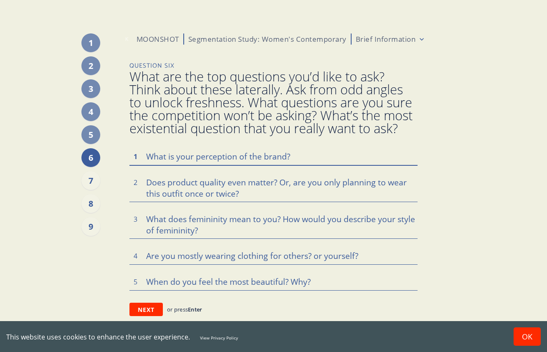
click at [184, 160] on textarea "What is your perception of the brand?" at bounding box center [273, 156] width 288 height 18
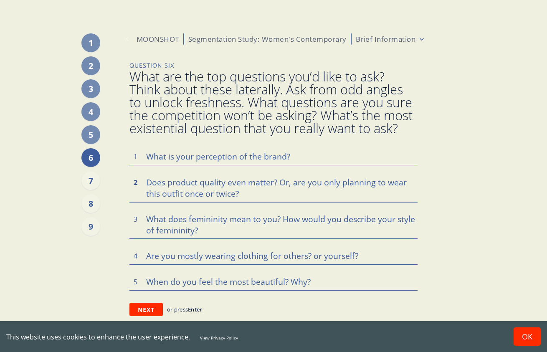
click at [169, 189] on textarea "Does product quality even matter? Or, are you only planning to wear this outfit…" at bounding box center [273, 187] width 288 height 28
click at [169, 188] on textarea "Does product quality even matter? Or, are you only planning to wear this outfit…" at bounding box center [273, 187] width 288 height 28
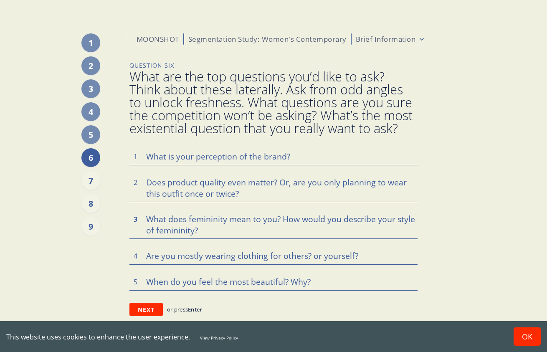
click at [179, 228] on textarea "What does femininity mean to you? How would you describe your style of feminini…" at bounding box center [273, 224] width 288 height 28
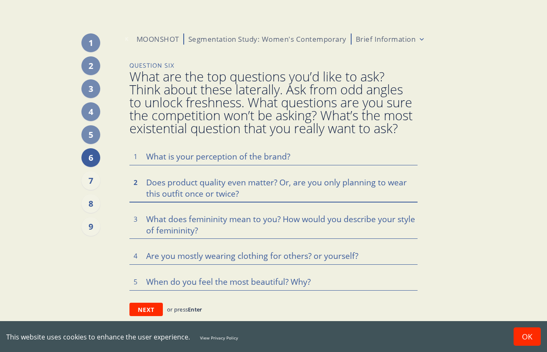
click at [208, 185] on textarea "Does product quality even matter? Or, are you only planning to wear this outfit…" at bounding box center [273, 187] width 288 height 28
click at [157, 187] on textarea "What is your relationship to softness: time outdoors, homecare, self care" at bounding box center [273, 187] width 288 height 28
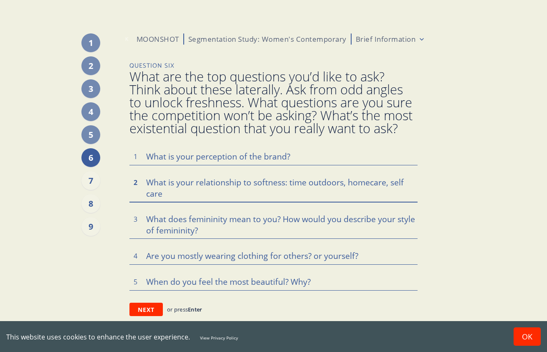
click at [157, 187] on textarea "What is your relationship to softness: time outdoors, homecare, self care" at bounding box center [273, 187] width 288 height 28
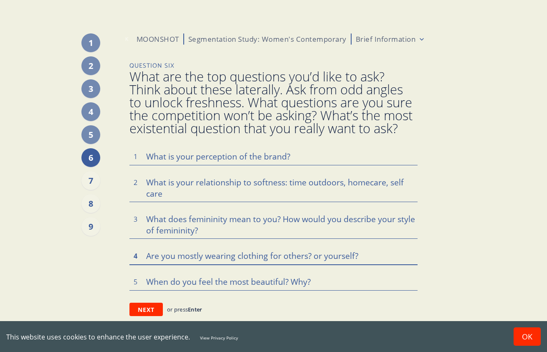
click at [171, 253] on textarea "Are you mostly wearing clothing for others? or yourself?" at bounding box center [273, 256] width 288 height 18
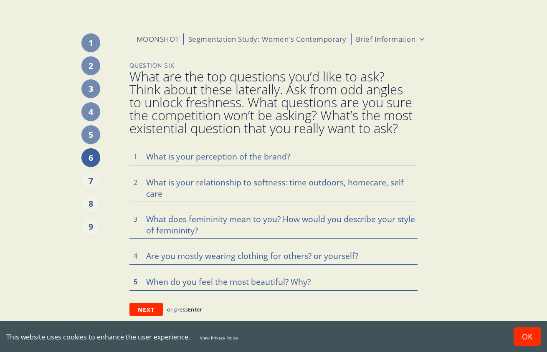
click at [210, 282] on textarea "When do you feel the most beautiful? Why?" at bounding box center [273, 282] width 288 height 18
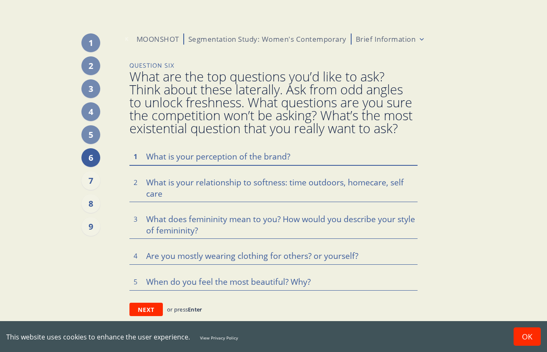
click at [200, 158] on textarea "What is your perception of the brand?" at bounding box center [273, 156] width 288 height 18
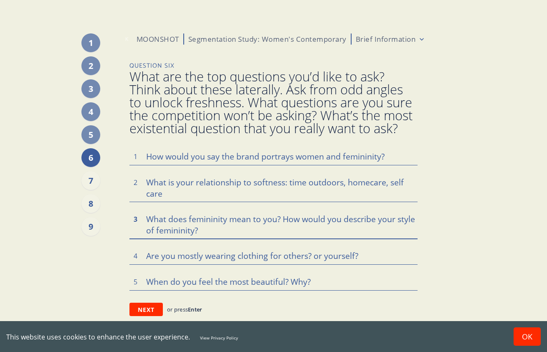
click at [248, 224] on textarea "What does femininity mean to you? How would you describe your style of feminini…" at bounding box center [273, 224] width 288 height 28
drag, startPoint x: 280, startPoint y: 219, endPoint x: 133, endPoint y: 209, distance: 147.3
click at [133, 209] on div "How would you say the brand portrays women and femininity? 1 What is your relat…" at bounding box center [273, 218] width 288 height 143
paste textarea "“feminine” mean for you—and what does it definitely not mean? Three words."
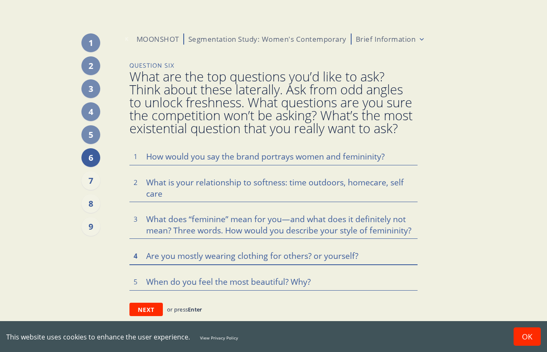
click at [233, 258] on textarea "Are you mostly wearing clothing for others? or yourself?" at bounding box center [273, 256] width 288 height 18
paste textarea "On a typical day, are you dressing for yourself, your people, or the camera/fee…"
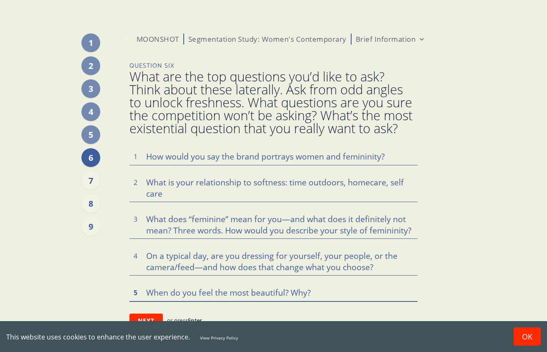
click at [225, 290] on textarea "When do you feel the most beautiful? Why?" at bounding box center [273, 293] width 288 height 18
paste textarea "most beautiful, and what are you wearing/doing then"
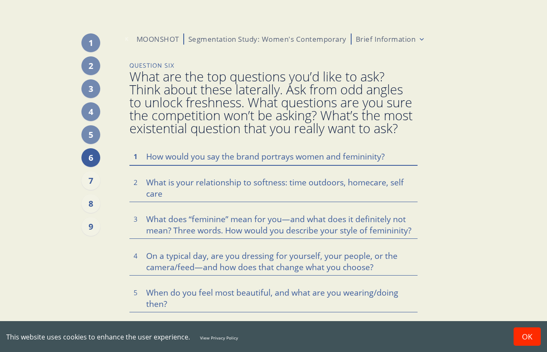
click at [207, 155] on textarea "How would you say the brand portrays women and femininity?" at bounding box center [273, 156] width 288 height 18
click at [207, 154] on textarea "How would you say the brand portrays women and femininity?" at bounding box center [273, 156] width 288 height 18
paste textarea "does [Brand] portray women—and what version of femininity does it put forward?"
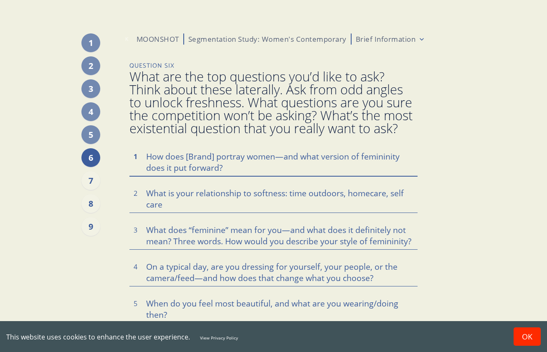
scroll to position [30, 0]
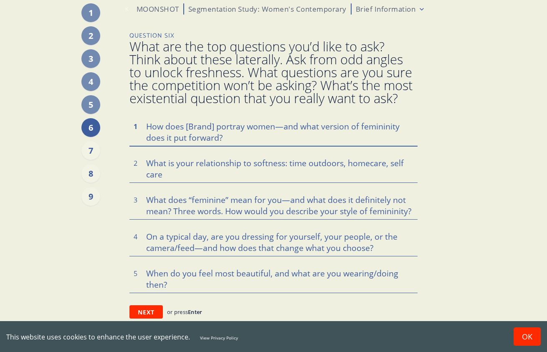
drag, startPoint x: 215, startPoint y: 127, endPoint x: 186, endPoint y: 127, distance: 28.4
click at [186, 127] on textarea "How does [Brand] portray women—and what version of femininity does it put forwa…" at bounding box center [273, 131] width 288 height 28
click at [238, 89] on span "What are the top questions you’d like to ask? Think about these laterally. Ask …" at bounding box center [273, 72] width 288 height 65
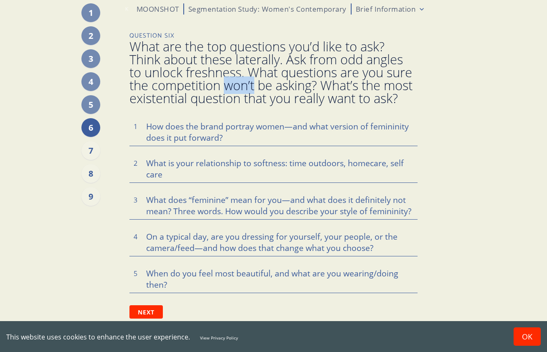
click at [238, 89] on span "What are the top questions you’d like to ask? Think about these laterally. Ask …" at bounding box center [273, 72] width 288 height 65
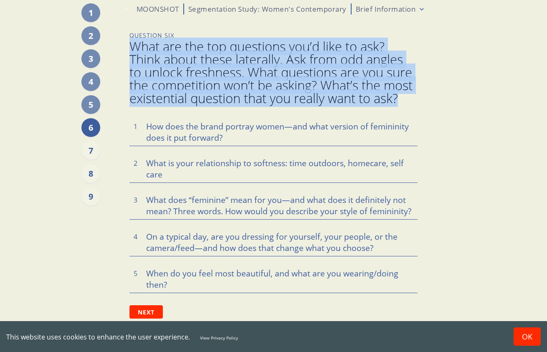
click at [238, 89] on span "What are the top questions you’d like to ask? Think about these laterally. Ask …" at bounding box center [273, 72] width 288 height 65
copy span "What are the top questions you’d like to ask? Think about these laterally. Ask …"
click at [169, 134] on textarea "How does the brand portray women—and what version of femininity does it put for…" at bounding box center [273, 131] width 288 height 28
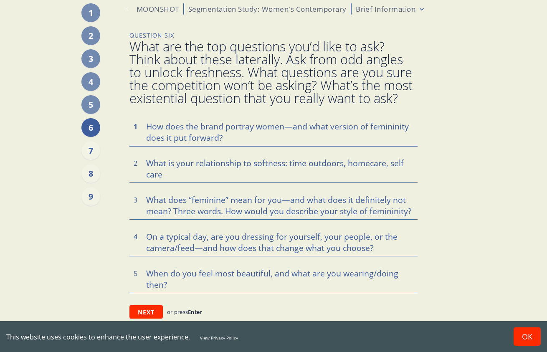
click at [169, 134] on textarea "How does the brand portray women—and what version of femininity does it put for…" at bounding box center [273, 131] width 288 height 28
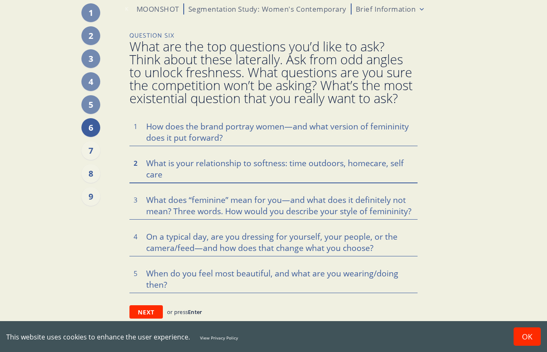
click at [159, 170] on textarea "What is your relationship to softness: time outdoors, homecare, self care" at bounding box center [273, 168] width 288 height 28
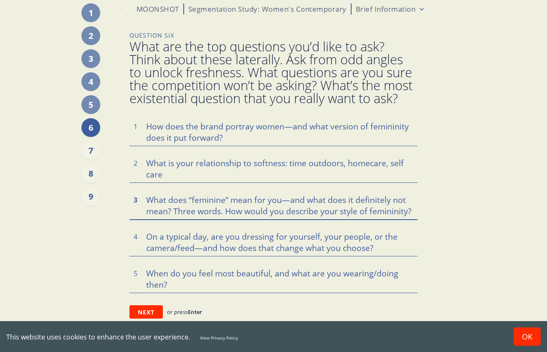
click at [202, 211] on textarea "What does “feminine” mean for you—and what does it definitely not mean? Three w…" at bounding box center [273, 205] width 288 height 28
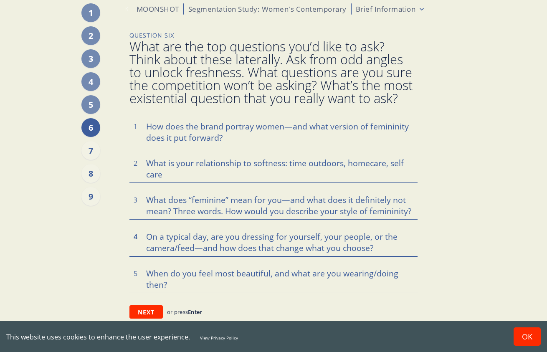
click at [259, 232] on textarea "On a typical day, are you dressing for yourself, your people, or the camera/fee…" at bounding box center [273, 242] width 288 height 28
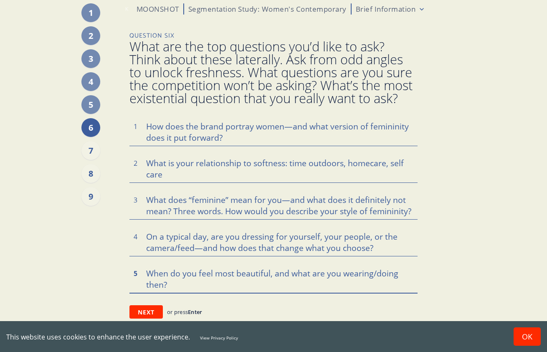
click at [205, 274] on textarea "When do you feel most beautiful, and what are you wearing/doing then?" at bounding box center [273, 278] width 288 height 28
click at [93, 104] on div "5" at bounding box center [90, 105] width 19 height 19
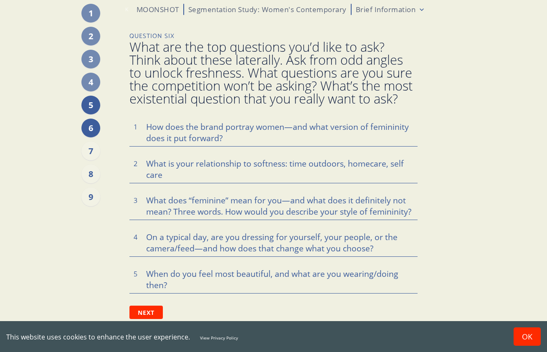
scroll to position [0, 0]
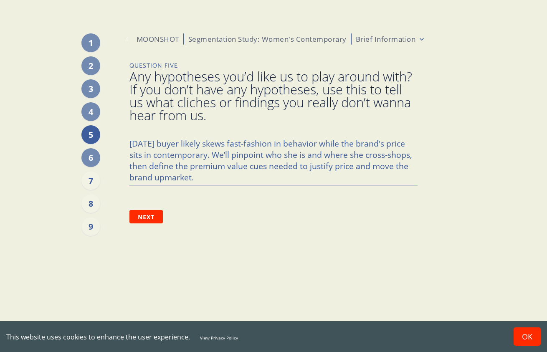
click at [199, 94] on span "Any hypotheses you’d like us to play around with? If you don’t have any hypothe…" at bounding box center [273, 96] width 288 height 52
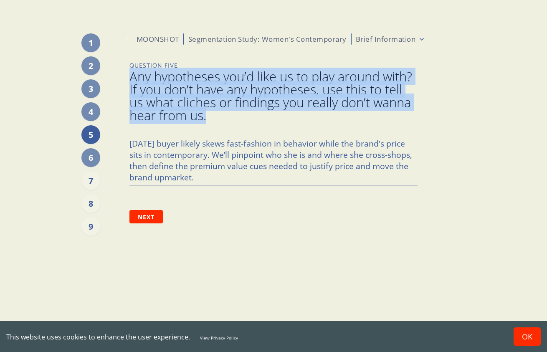
click at [199, 94] on span "Any hypotheses you’d like us to play around with? If you don’t have any hypothe…" at bounding box center [273, 96] width 288 height 52
copy span "Any hypotheses you’d like us to play around with? If you don’t have any hypothe…"
click at [210, 156] on textarea "[DATE] buyer likely skews fast-fashion in behavior while the brand's price sits…" at bounding box center [273, 159] width 288 height 51
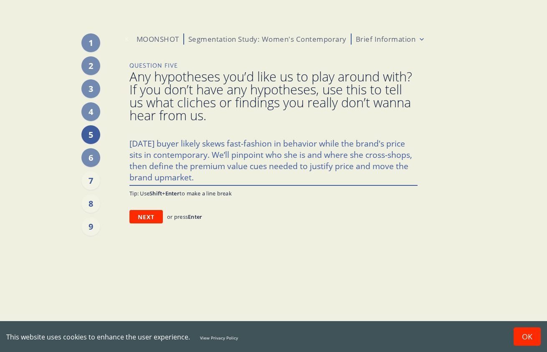
click at [210, 156] on textarea "[DATE] buyer likely skews fast-fashion in behavior while the brand's price sits…" at bounding box center [273, 159] width 288 height 51
click at [91, 160] on div "6" at bounding box center [90, 157] width 19 height 19
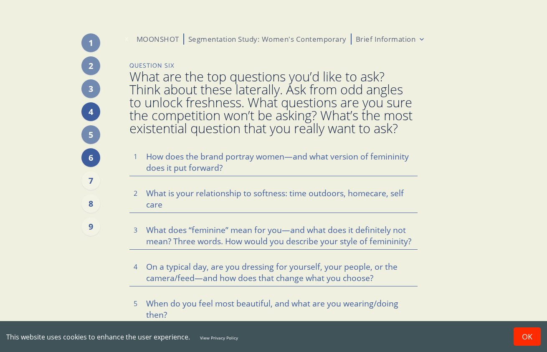
click at [88, 109] on div "4" at bounding box center [90, 111] width 19 height 19
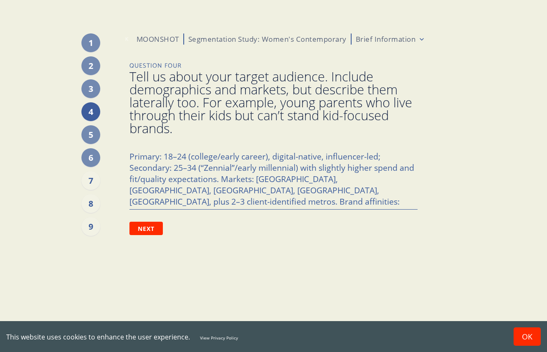
click at [172, 95] on span "Tell us about your target audience. Include demographics and markets, but descr…" at bounding box center [273, 102] width 288 height 65
click at [172, 96] on span "Tell us about your target audience. Include demographics and markets, but descr…" at bounding box center [273, 102] width 288 height 65
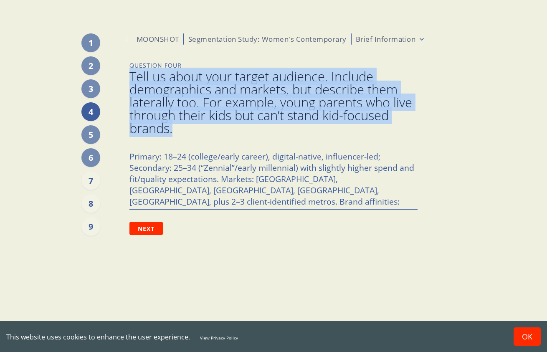
click at [172, 96] on span "Tell us about your target audience. Include demographics and markets, but descr…" at bounding box center [273, 102] width 288 height 65
copy span "Tell us about your target audience. Include demographics and markets, but descr…"
click at [247, 191] on textarea "Primary: 18–24 (college/early career), digital-native, influencer-led; Secondar…" at bounding box center [273, 178] width 288 height 62
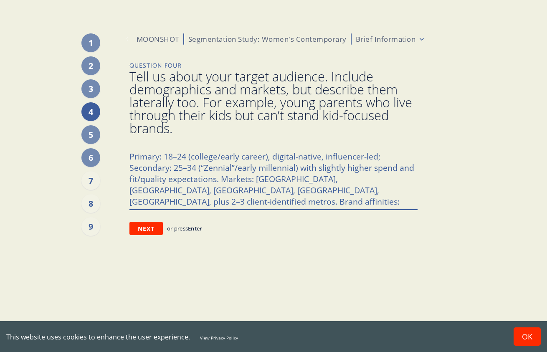
click at [247, 191] on textarea "Primary: 18–24 (college/early career), digital-native, influencer-led; Secondar…" at bounding box center [273, 178] width 288 height 62
click at [88, 90] on div "3" at bounding box center [90, 88] width 19 height 19
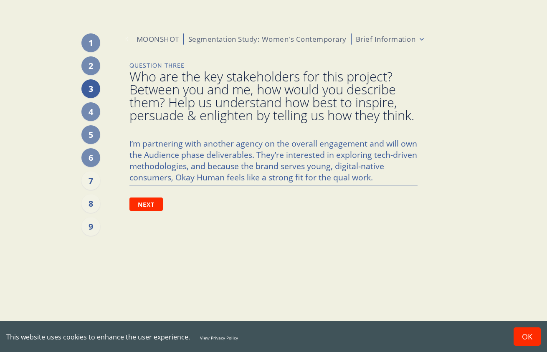
click at [172, 93] on span "Who are the key stakeholders for this project? Between you and me, how would yo…" at bounding box center [273, 96] width 288 height 52
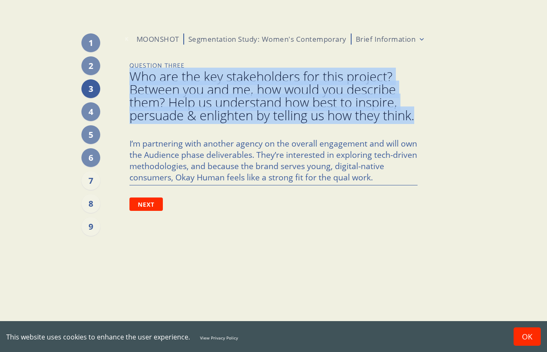
click at [172, 93] on span "Who are the key stakeholders for this project? Between you and me, how would yo…" at bounding box center [273, 96] width 288 height 52
copy span "Who are the key stakeholders for this project? Between you and me, how would yo…"
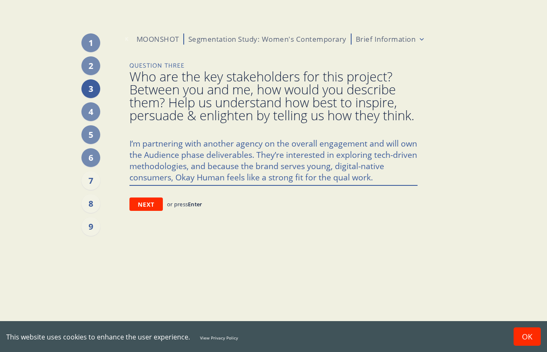
click at [263, 175] on textarea "I’m partnering with another agency on the overall engagement and will own the A…" at bounding box center [273, 159] width 288 height 51
drag, startPoint x: 241, startPoint y: 178, endPoint x: 172, endPoint y: 188, distance: 69.2
click at [172, 185] on textarea "I’m partnering with another agency on the overall engagement and will own the A…" at bounding box center [273, 159] width 288 height 51
click at [195, 160] on textarea "I’m partnering with another agency on the overall engagement and will own the A…" at bounding box center [273, 159] width 288 height 51
drag, startPoint x: 385, startPoint y: 188, endPoint x: 87, endPoint y: 159, distance: 299.6
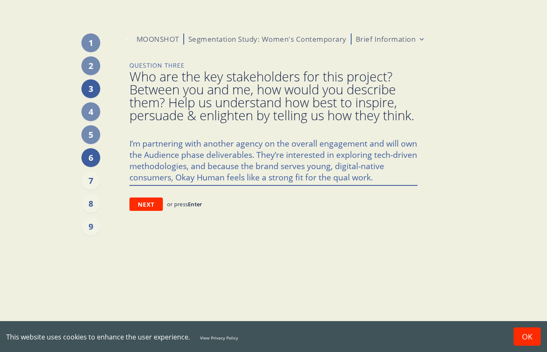
click at [121, 159] on div "1 2 3 4 5 6 7 8 9 K MOONSHOT Segmentation Study: Women's Contemporary Brief Inf…" at bounding box center [273, 176] width 305 height 352
click at [94, 64] on div "2" at bounding box center [90, 65] width 19 height 19
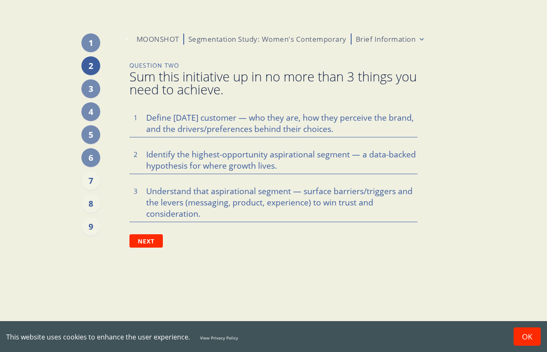
click at [188, 87] on span "Sum this initiative up in no more than 3 things you need to achieve." at bounding box center [273, 83] width 288 height 26
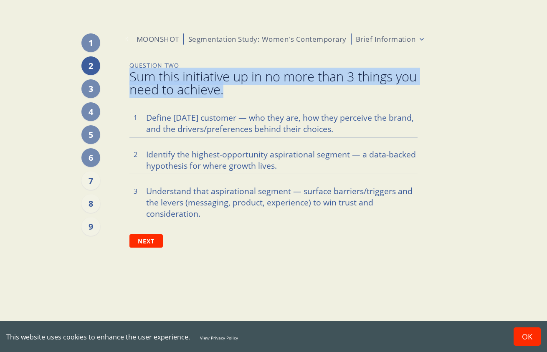
click at [188, 87] on span "Sum this initiative up in no more than 3 things you need to achieve." at bounding box center [273, 83] width 288 height 26
click at [172, 130] on textarea "Define [DATE] customer — who they are, how they perceive the brand, and the dri…" at bounding box center [273, 123] width 288 height 28
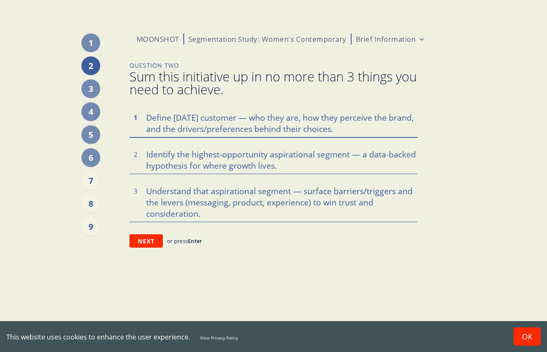
click at [172, 130] on textarea "Define [DATE] customer — who they are, how they perceive the brand, and the dri…" at bounding box center [273, 123] width 288 height 28
click at [162, 152] on textarea "Identify the highest-opportunity aspirational segment — a data-backed hypothesi…" at bounding box center [273, 159] width 288 height 28
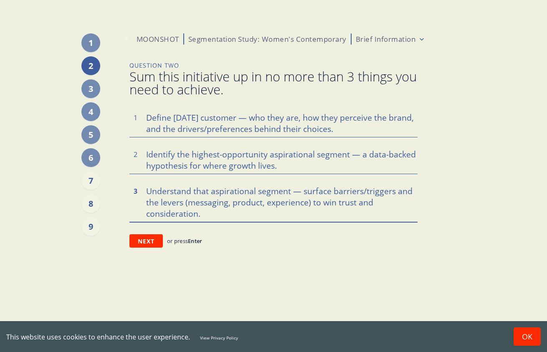
click at [173, 200] on textarea "Understand that aspirational segment — surface barriers/triggers and the levers…" at bounding box center [273, 202] width 288 height 40
click at [89, 43] on div "1" at bounding box center [90, 42] width 19 height 19
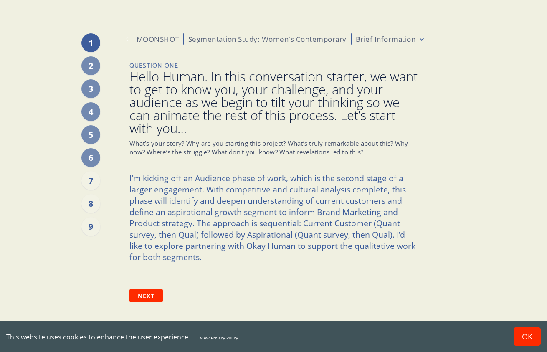
click at [180, 107] on span "Hello Human. In this conversation starter, we want to get to know you, your cha…" at bounding box center [273, 102] width 288 height 65
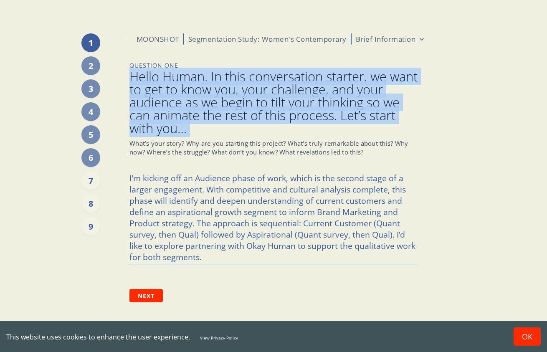
click at [180, 107] on span "Hello Human. In this conversation starter, we want to get to know you, your cha…" at bounding box center [273, 102] width 288 height 65
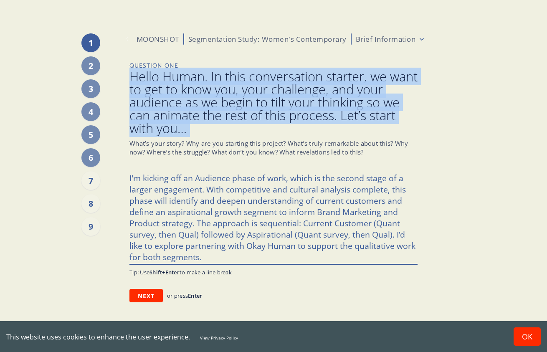
click at [198, 196] on textarea "I'm kicking off an Audience phase of work, which is the second stage of a large…" at bounding box center [273, 216] width 288 height 95
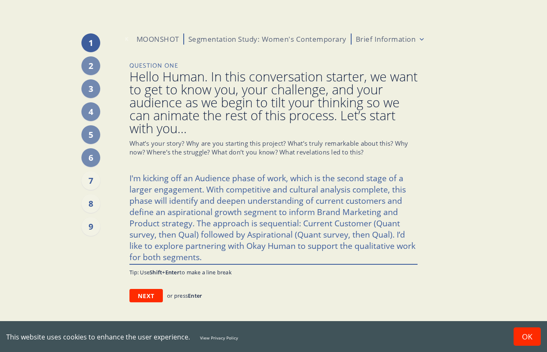
click at [198, 196] on textarea "I'm kicking off an Audience phase of work, which is the second stage of a large…" at bounding box center [273, 216] width 288 height 95
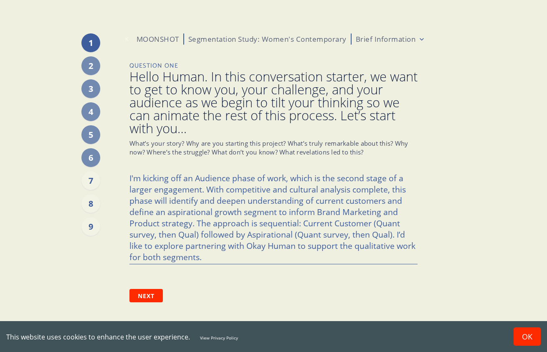
click at [227, 143] on p "What’s your story? Why are you starting this project? What’s truly remarkable a…" at bounding box center [273, 148] width 288 height 18
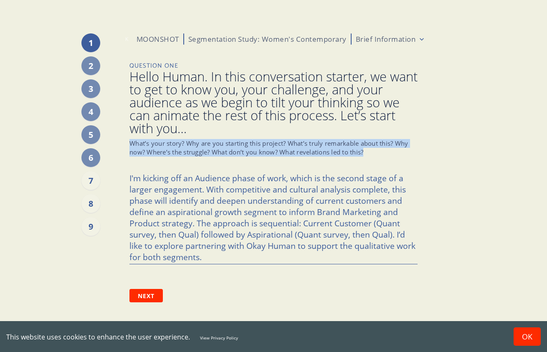
click at [227, 143] on p "What’s your story? Why are you starting this project? What’s truly remarkable a…" at bounding box center [273, 148] width 288 height 18
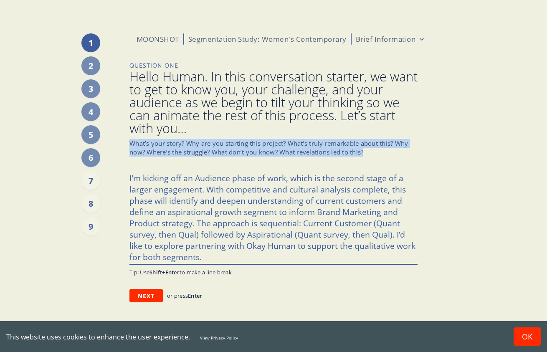
click at [154, 206] on textarea "I'm kicking off an Audience phase of work, which is the second stage of a large…" at bounding box center [273, 216] width 288 height 95
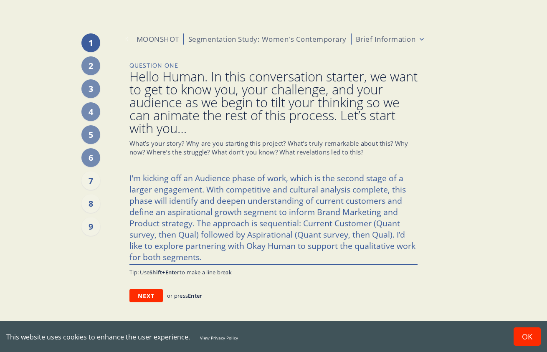
click at [154, 206] on textarea "I'm kicking off an Audience phase of work, which is the second stage of a large…" at bounding box center [273, 216] width 288 height 95
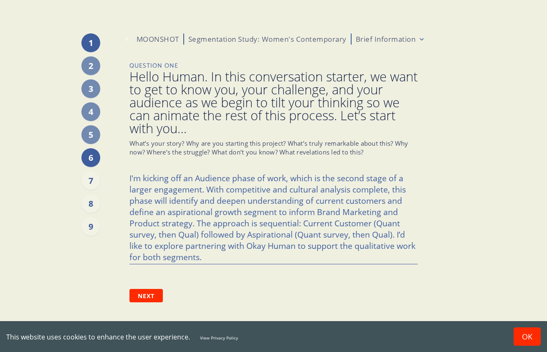
click at [89, 158] on div "6" at bounding box center [90, 157] width 19 height 19
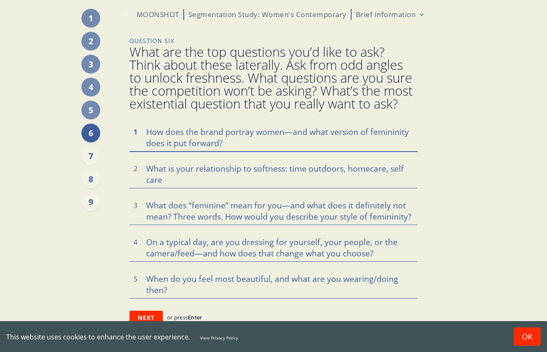
scroll to position [30, 0]
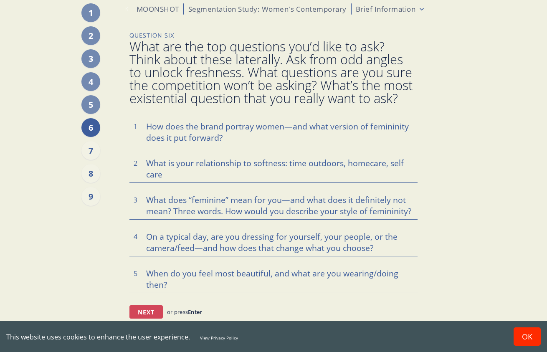
click at [146, 312] on button "Next" at bounding box center [145, 311] width 33 height 13
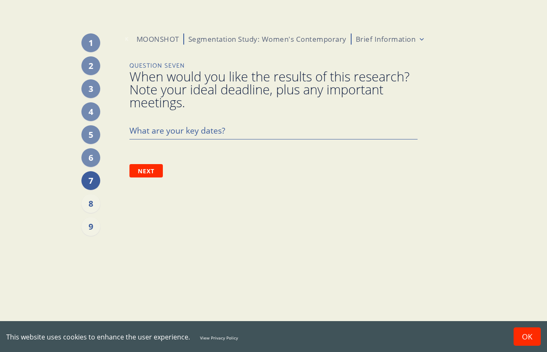
click at [192, 79] on span "When would you like the results of this research? Note your ideal deadline, plu…" at bounding box center [273, 89] width 288 height 39
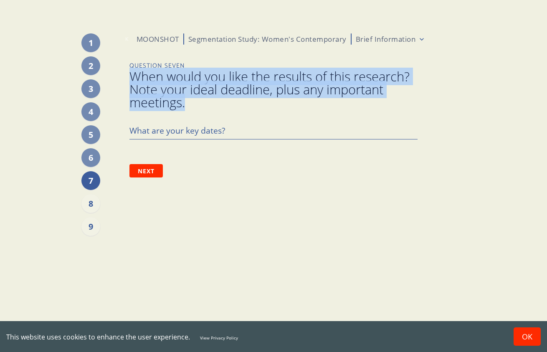
click at [192, 79] on span "When would you like the results of this research? Note your ideal deadline, plu…" at bounding box center [273, 89] width 288 height 39
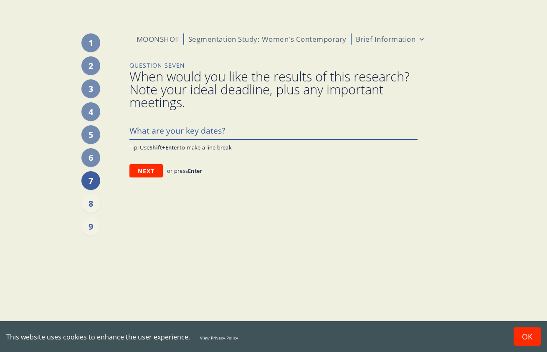
click at [200, 129] on textarea at bounding box center [273, 131] width 288 height 18
paste textarea "The timeline we’ve quoted is around 16-18 weeks. Let’s assume a kick-off of mid…"
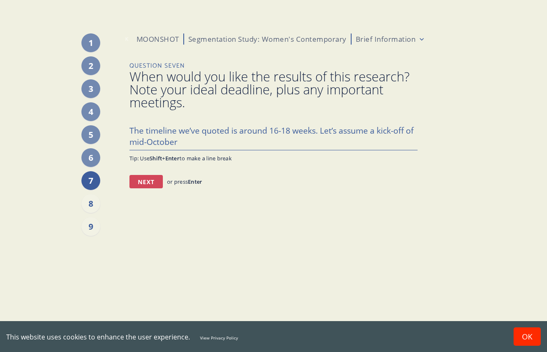
click at [145, 180] on button "Next" at bounding box center [145, 181] width 33 height 13
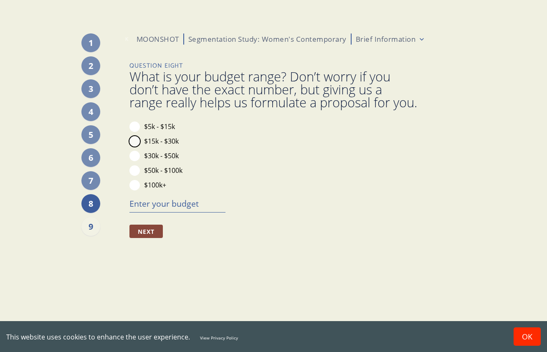
click at [136, 147] on button "$15k - $30k" at bounding box center [134, 141] width 10 height 10
click at [165, 83] on span "What is your budget range? Don’t worry if you don’t have the exact number, but …" at bounding box center [273, 89] width 288 height 39
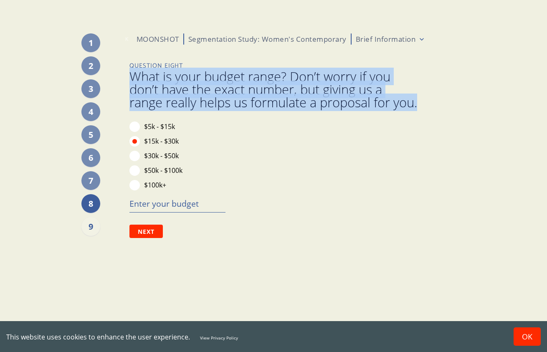
click at [165, 83] on span "What is your budget range? Don’t worry if you don’t have the exact number, but …" at bounding box center [273, 89] width 288 height 39
click at [147, 238] on button "Next" at bounding box center [145, 231] width 33 height 13
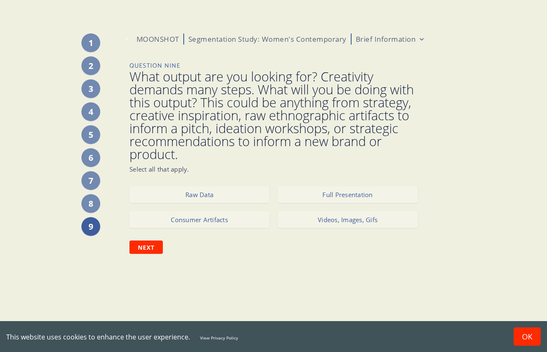
click at [248, 87] on span "What output are you looking for? Creativity demands many steps. What will you b…" at bounding box center [273, 115] width 288 height 91
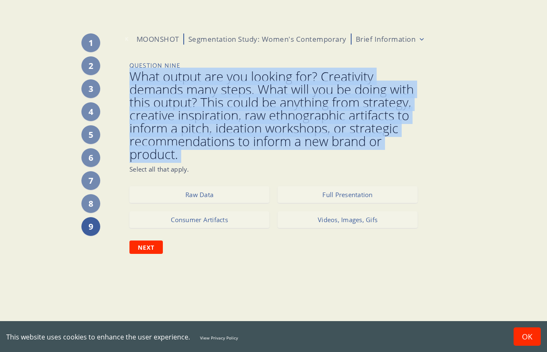
click at [248, 87] on span "What output are you looking for? Creativity demands many steps. What will you b…" at bounding box center [273, 115] width 288 height 91
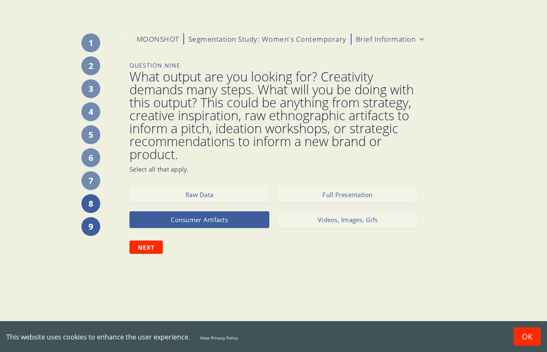
click at [90, 203] on div "8" at bounding box center [90, 203] width 19 height 19
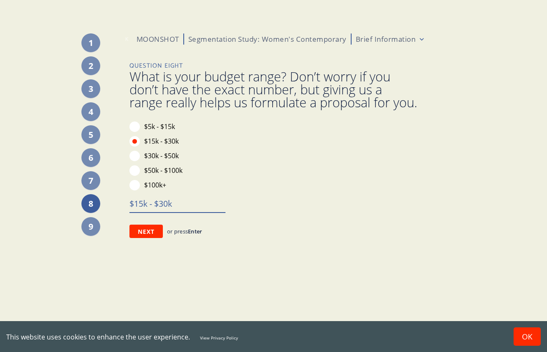
click at [180, 212] on textarea "$15k - $30k" at bounding box center [177, 204] width 96 height 18
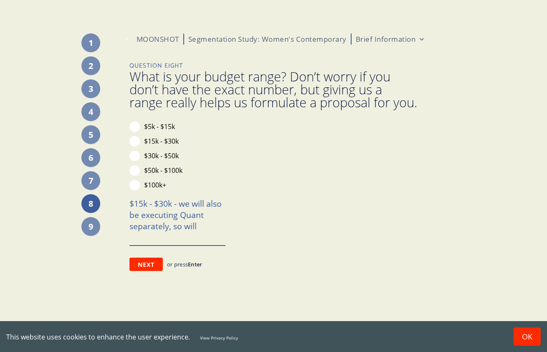
drag, startPoint x: 175, startPoint y: 216, endPoint x: 210, endPoint y: 254, distance: 52.3
click at [210, 245] on textarea "$15k - $30k - we will also be executing Quant separately, so will" at bounding box center [177, 220] width 96 height 51
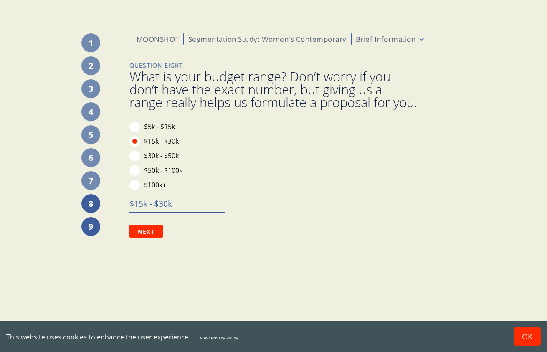
click at [90, 226] on div "9" at bounding box center [90, 226] width 19 height 19
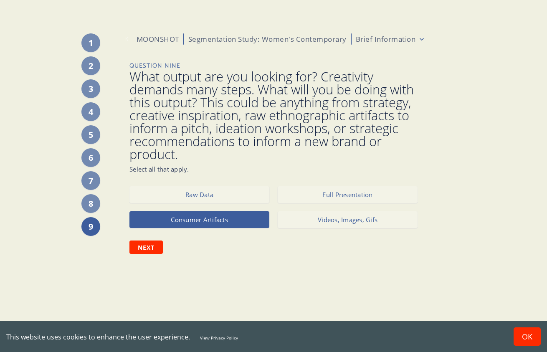
click at [247, 135] on span "What output are you looking for? Creativity demands many steps. What will you b…" at bounding box center [273, 115] width 288 height 91
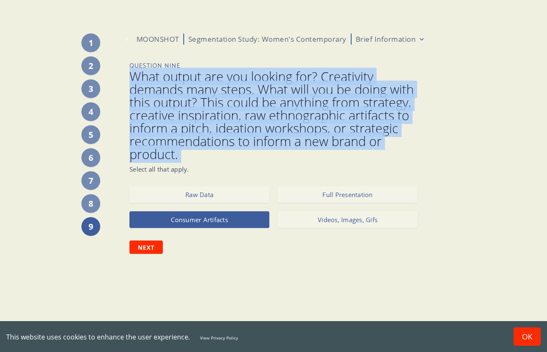
click at [247, 135] on span "What output are you looking for? Creativity demands many steps. What will you b…" at bounding box center [273, 115] width 288 height 91
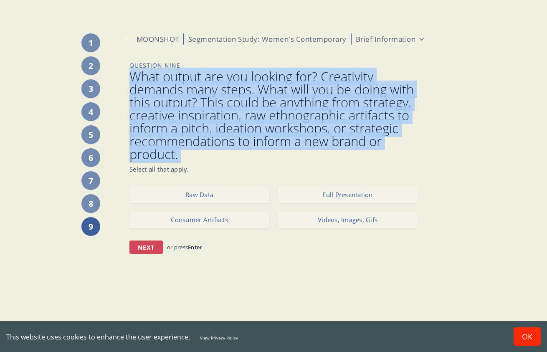
click at [142, 248] on button "Next" at bounding box center [145, 247] width 33 height 13
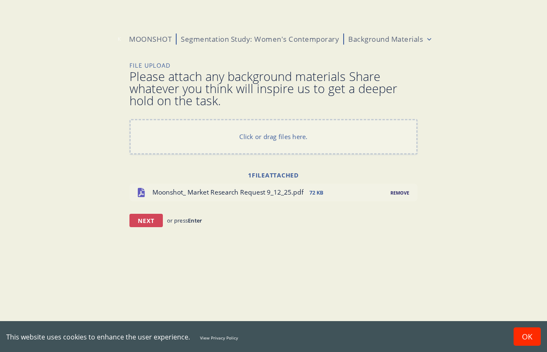
click at [147, 218] on button "Next" at bounding box center [145, 220] width 33 height 13
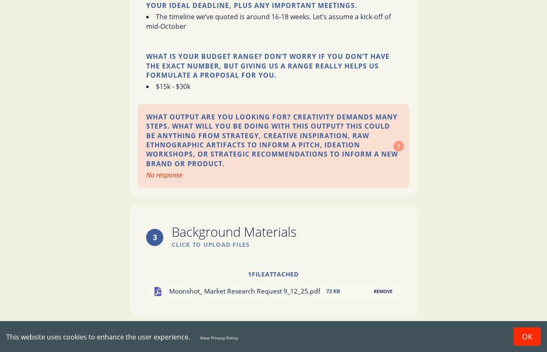
scroll to position [1007, 0]
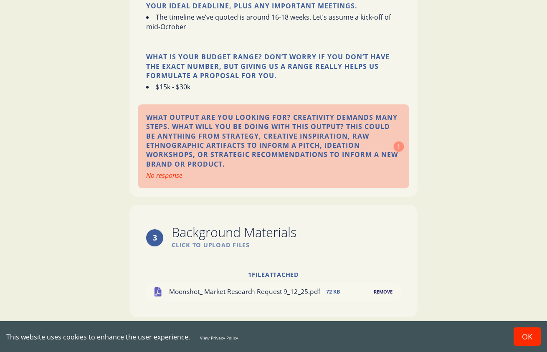
click at [167, 171] on div "No response" at bounding box center [273, 175] width 255 height 9
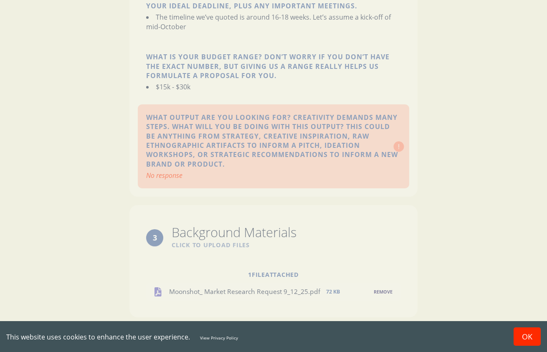
scroll to position [0, 0]
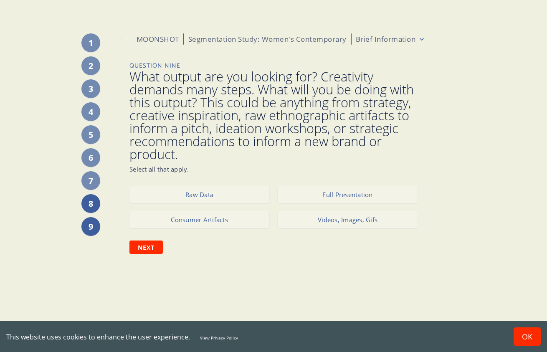
click at [85, 204] on div "8" at bounding box center [90, 203] width 19 height 19
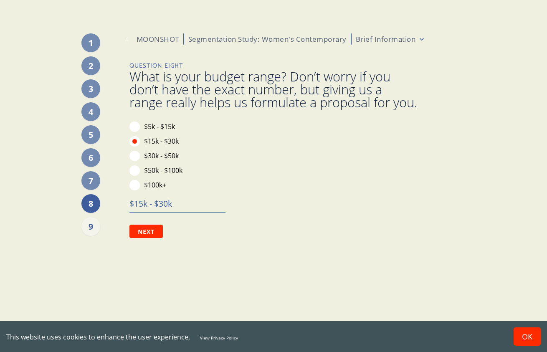
click at [86, 228] on div "9" at bounding box center [90, 226] width 19 height 19
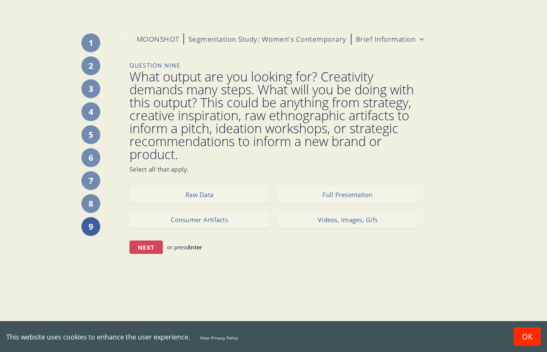
click at [148, 248] on button "Next" at bounding box center [145, 247] width 33 height 13
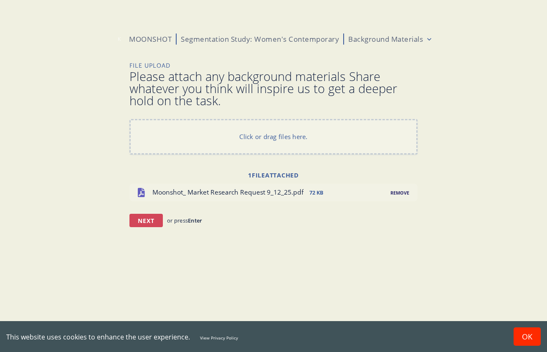
click at [141, 219] on button "Next" at bounding box center [145, 220] width 33 height 13
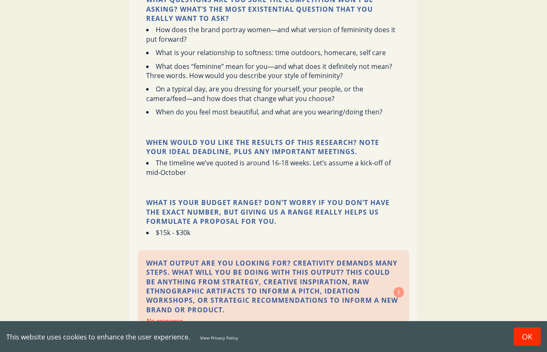
scroll to position [1008, 0]
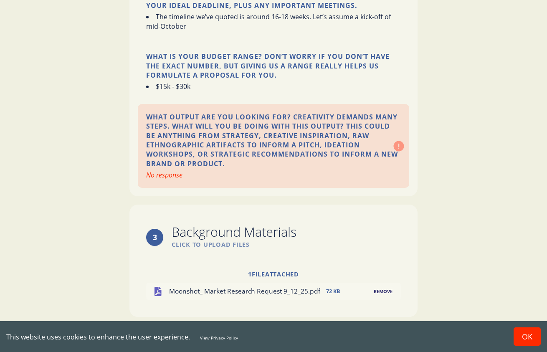
click at [278, 325] on button "Submit Brief" at bounding box center [273, 331] width 288 height 12
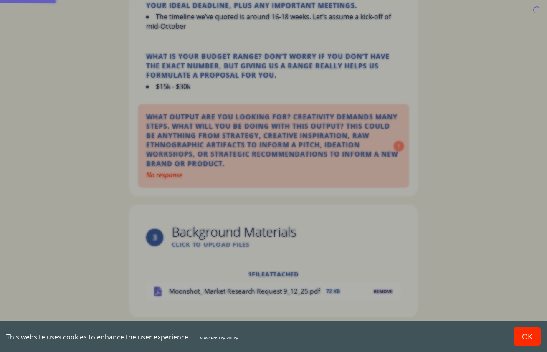
scroll to position [0, 0]
